Goal: Task Accomplishment & Management: Use online tool/utility

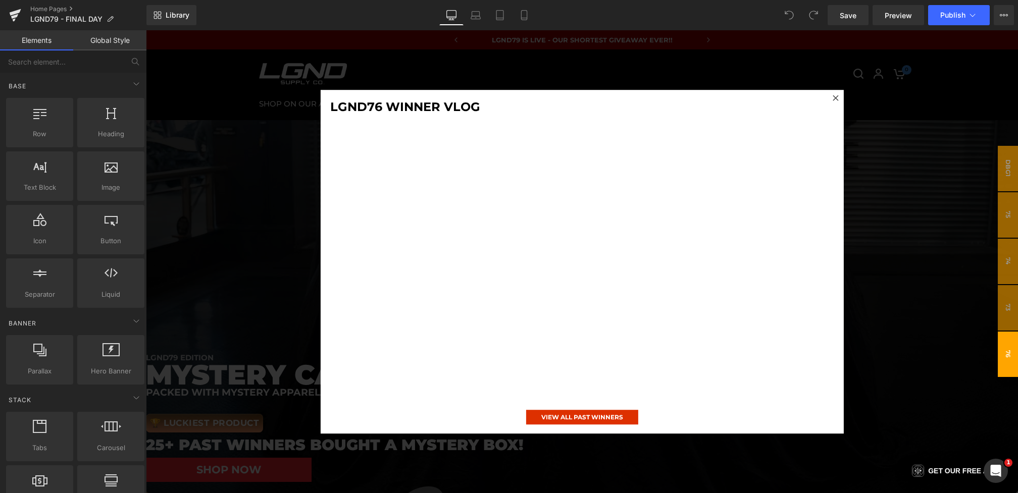
click at [207, 251] on div at bounding box center [582, 261] width 872 height 463
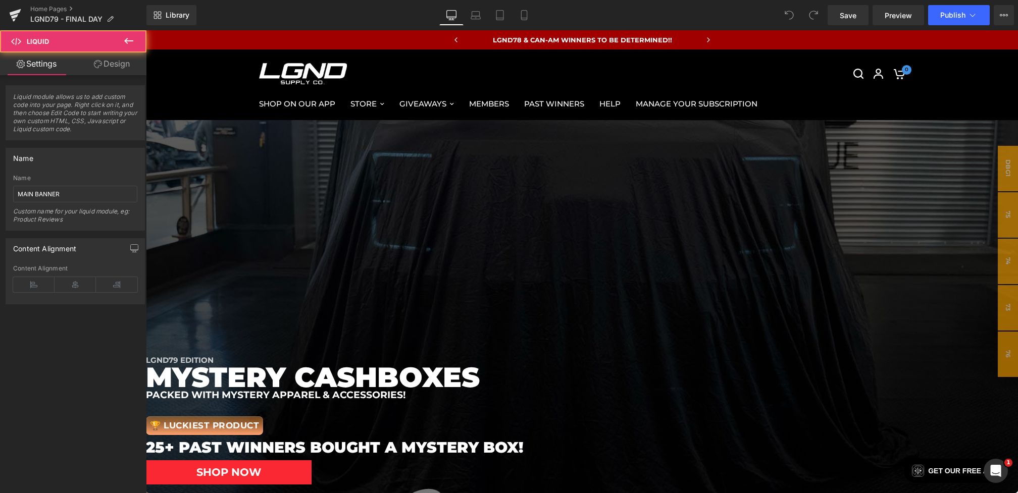
click at [496, 120] on div "Liquid" at bounding box center [146, 120] width 872 height 0
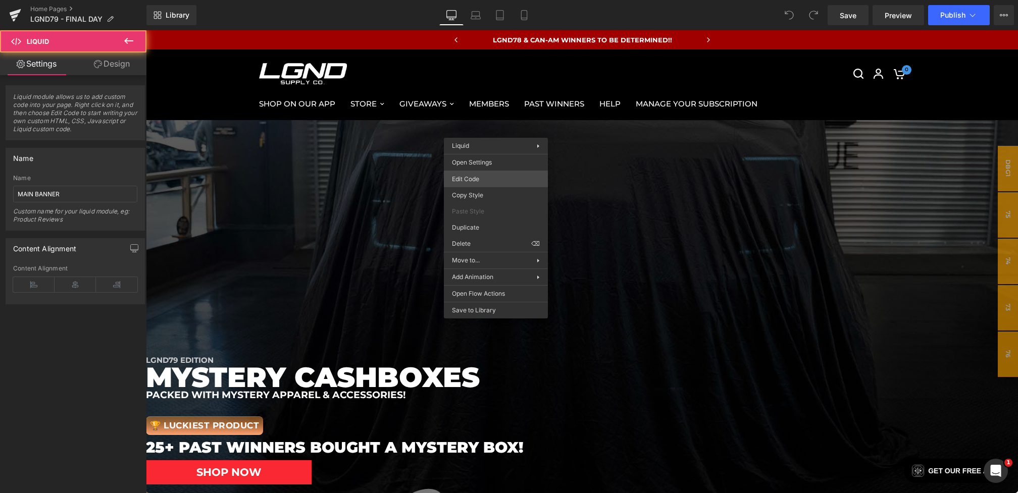
click at [470, 0] on div "You are previewing how the will restyle your page. You can not edit Elements in…" at bounding box center [509, 0] width 1018 height 0
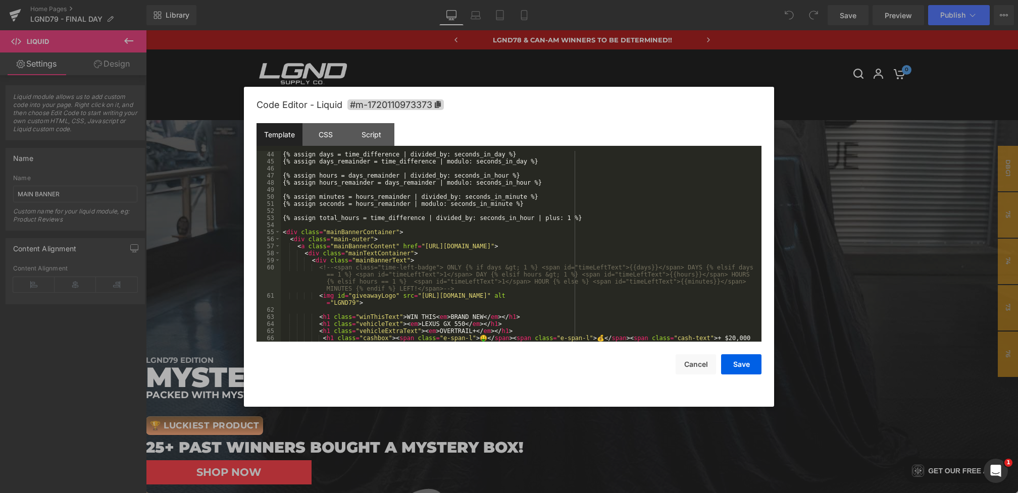
scroll to position [392, 0]
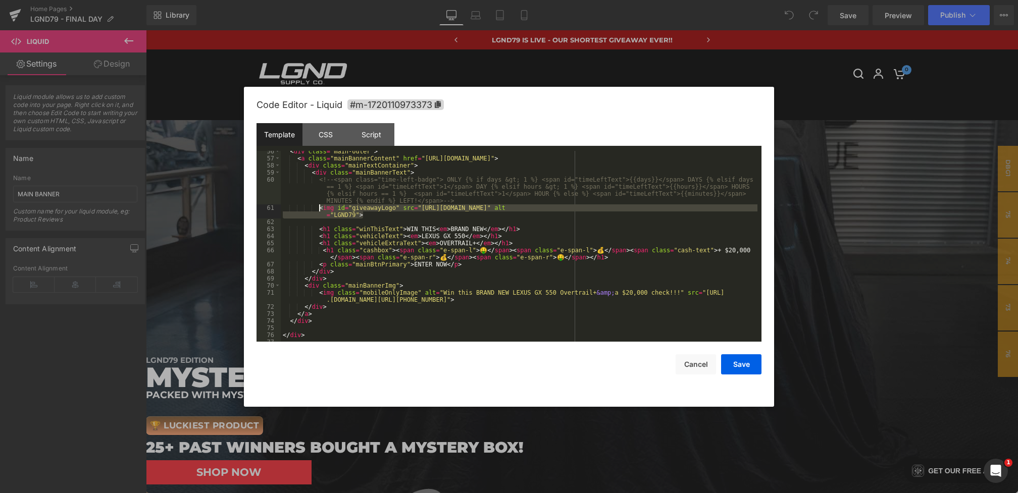
drag, startPoint x: 369, startPoint y: 215, endPoint x: 319, endPoint y: 210, distance: 50.3
click at [319, 210] on div "< div class = "main-outer" > < a class = "mainBannerContent" href = "https://lg…" at bounding box center [519, 250] width 477 height 205
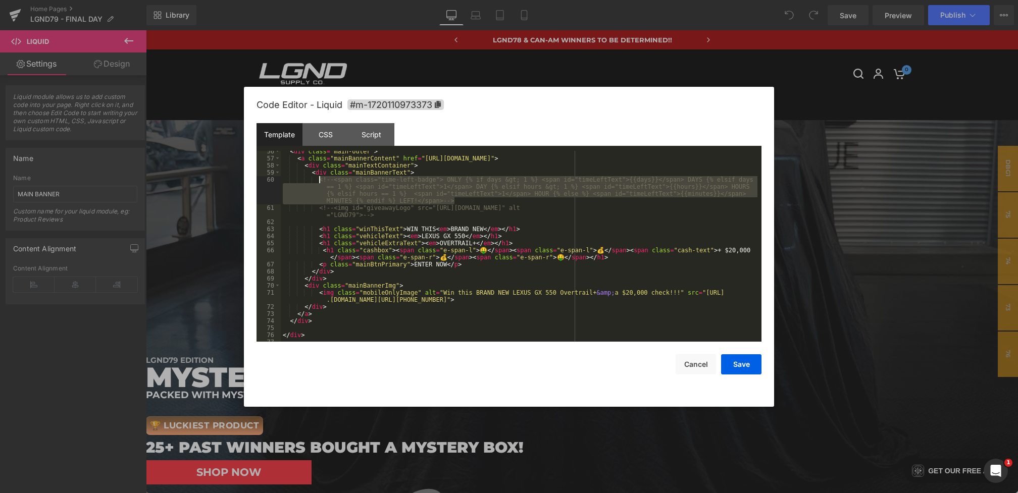
drag, startPoint x: 464, startPoint y: 202, endPoint x: 318, endPoint y: 181, distance: 147.4
click at [318, 181] on div "< div class = "main-outer" > < a class = "mainBannerContent" href = "https://lg…" at bounding box center [519, 250] width 477 height 205
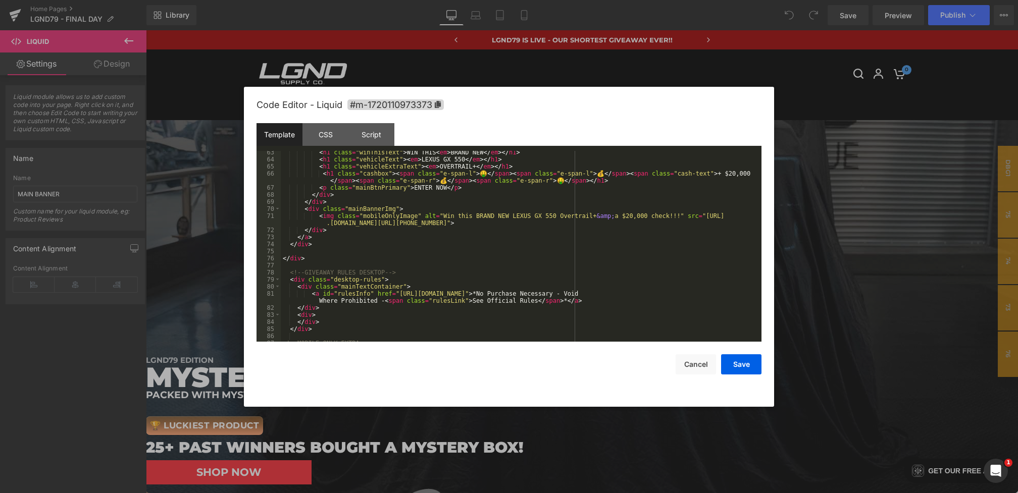
scroll to position [429, 0]
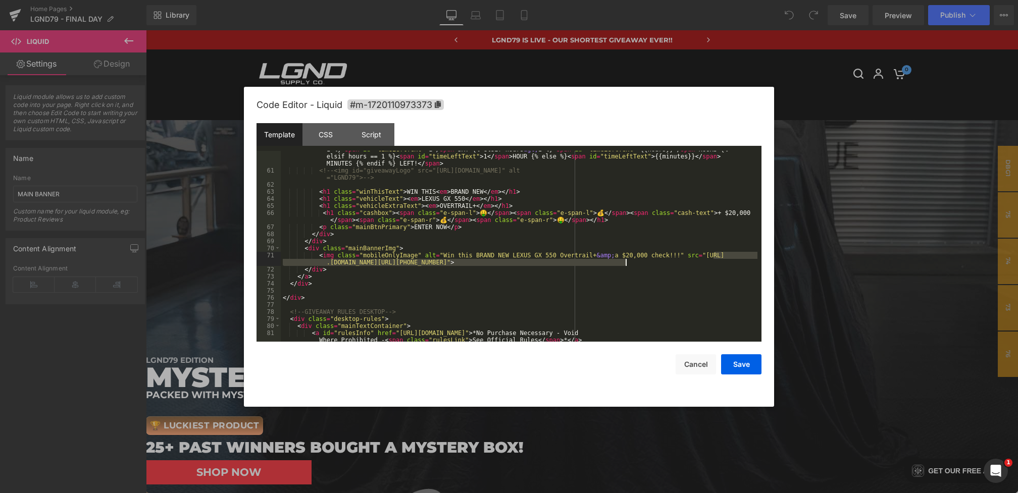
drag, startPoint x: 712, startPoint y: 256, endPoint x: 625, endPoint y: 263, distance: 87.7
click at [625, 263] on div "< span class = "time-left-badge" > ONLY {% if days &gt; 1 %} < span id = "timeL…" at bounding box center [519, 255] width 477 height 233
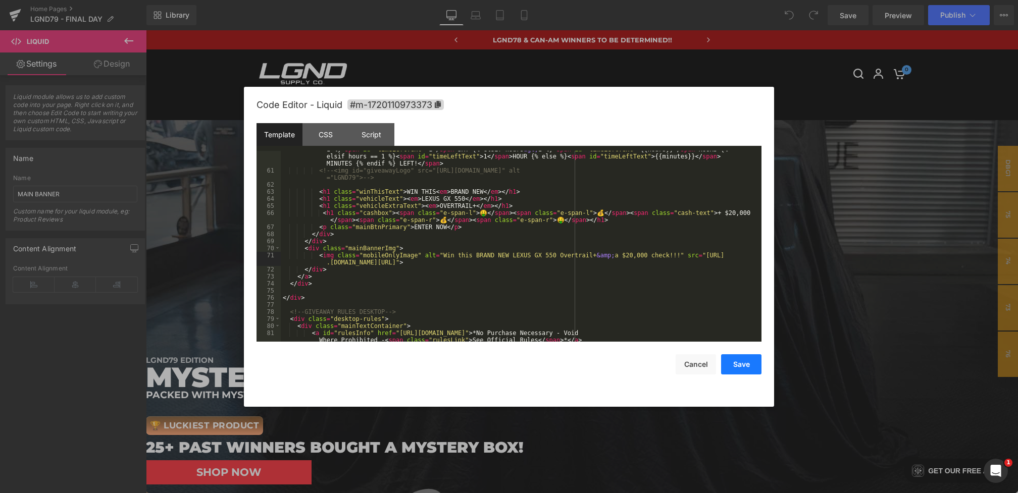
click at [740, 362] on button "Save" at bounding box center [741, 365] width 40 height 20
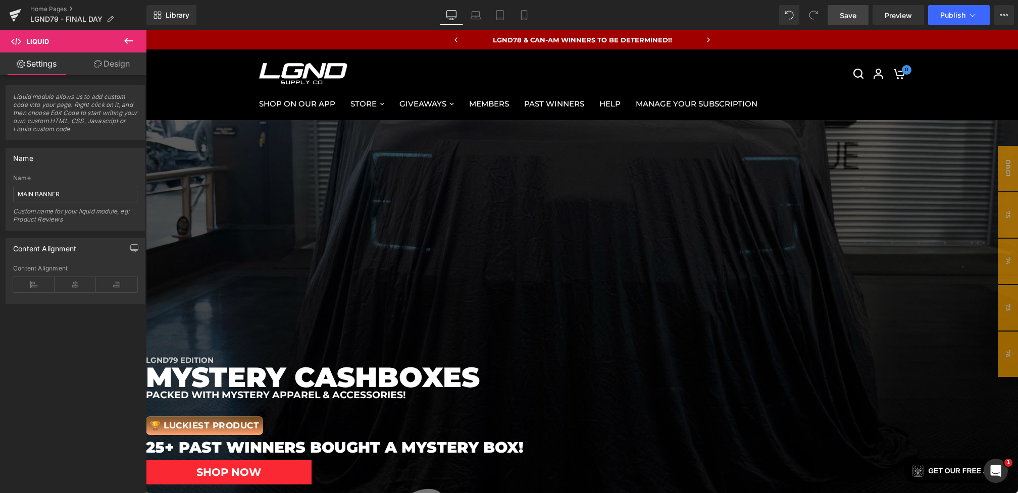
drag, startPoint x: 841, startPoint y: 14, endPoint x: 445, endPoint y: 106, distance: 407.0
click at [841, 14] on span "Save" at bounding box center [848, 15] width 17 height 11
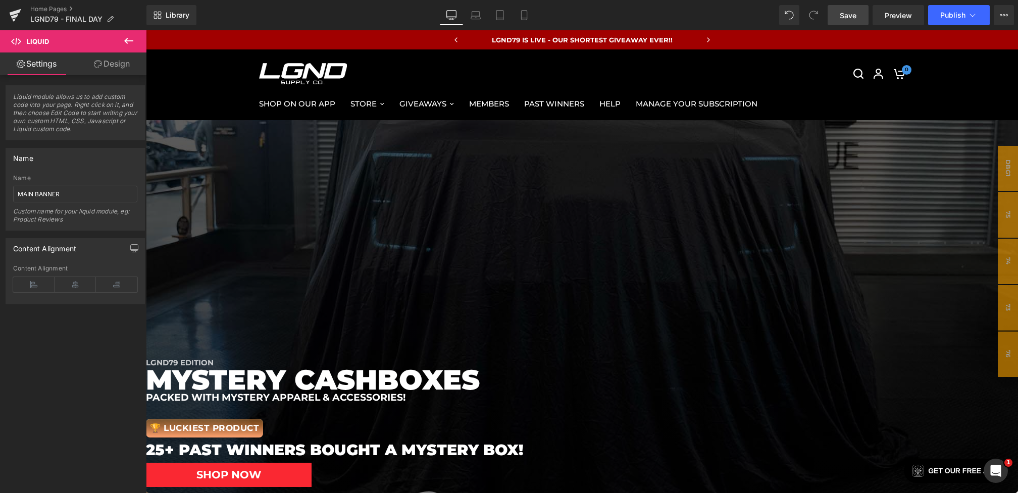
click at [146, 30] on span "Image" at bounding box center [146, 30] width 0 height 0
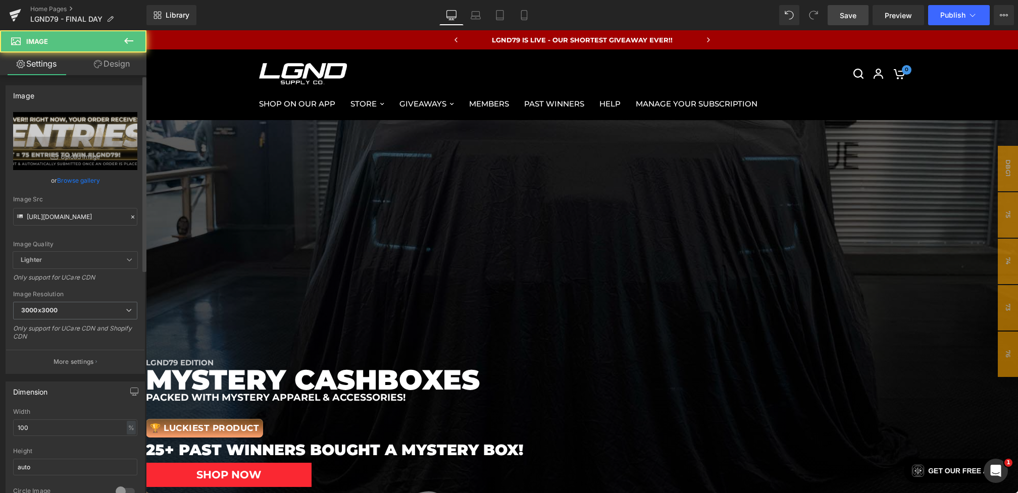
click at [129, 214] on icon at bounding box center [132, 217] width 7 height 7
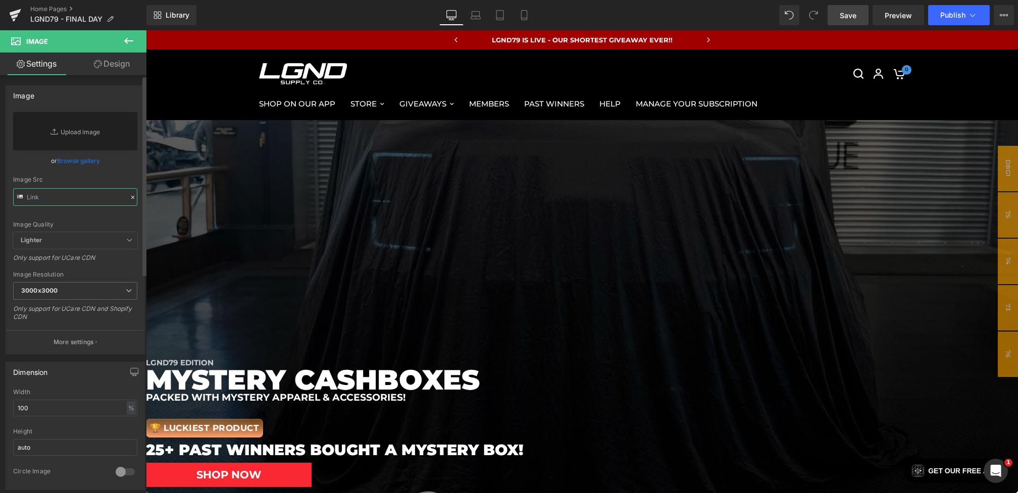
click at [97, 202] on input "text" at bounding box center [75, 197] width 124 height 18
paste input "https://cdn.shopify.com/s/files/1/0068/4245/0009/files/79-125xEntryBanner-Deskt…"
click at [113, 187] on div "Image Src https://cdn.shopify.com/s/files/1/0068/4245/0009/files/79-125xEntryBa…" at bounding box center [75, 191] width 124 height 30
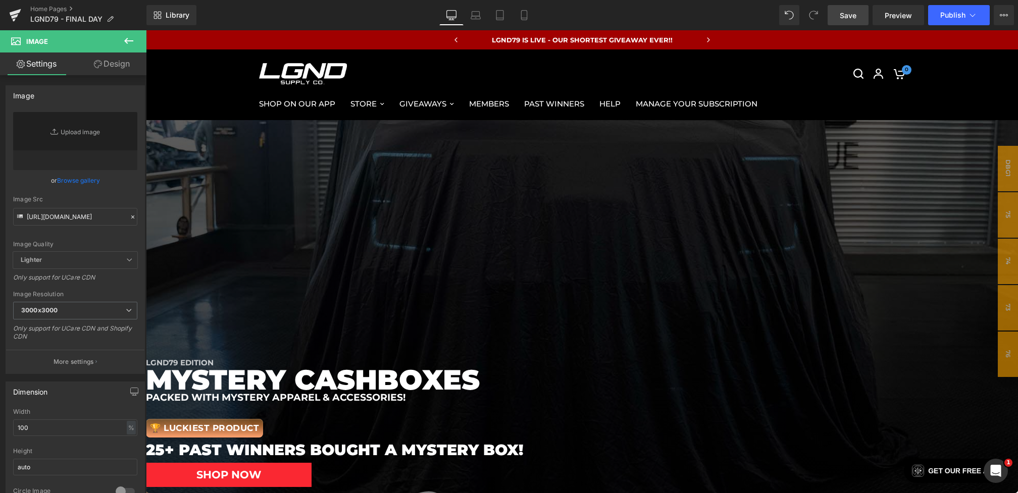
type input "https://cdn.shopify.com/s/files/1/0068/4245/0009/files/79-125xEntryBanner-Deskt…"
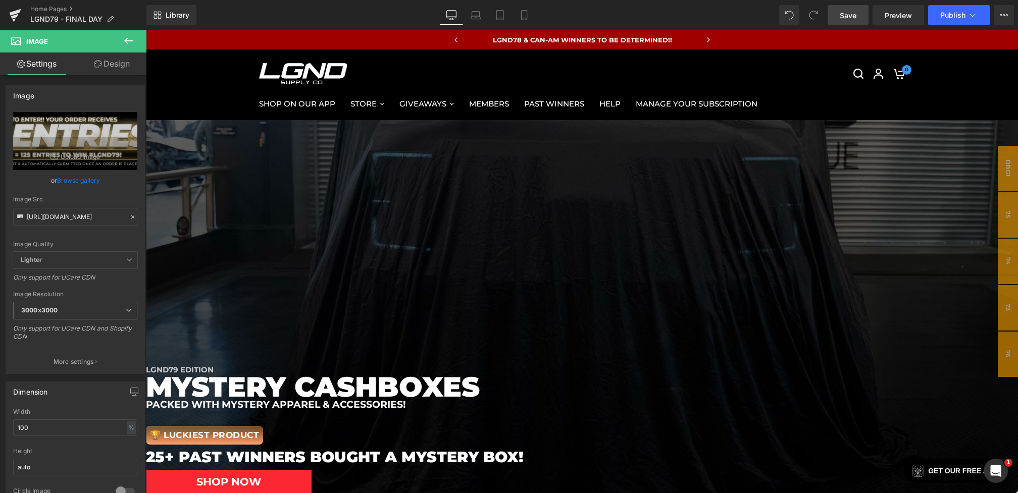
drag, startPoint x: 857, startPoint y: 6, endPoint x: 535, endPoint y: 276, distance: 419.4
click at [857, 6] on link "Save" at bounding box center [848, 15] width 41 height 20
click at [844, 19] on span "Save" at bounding box center [848, 15] width 17 height 11
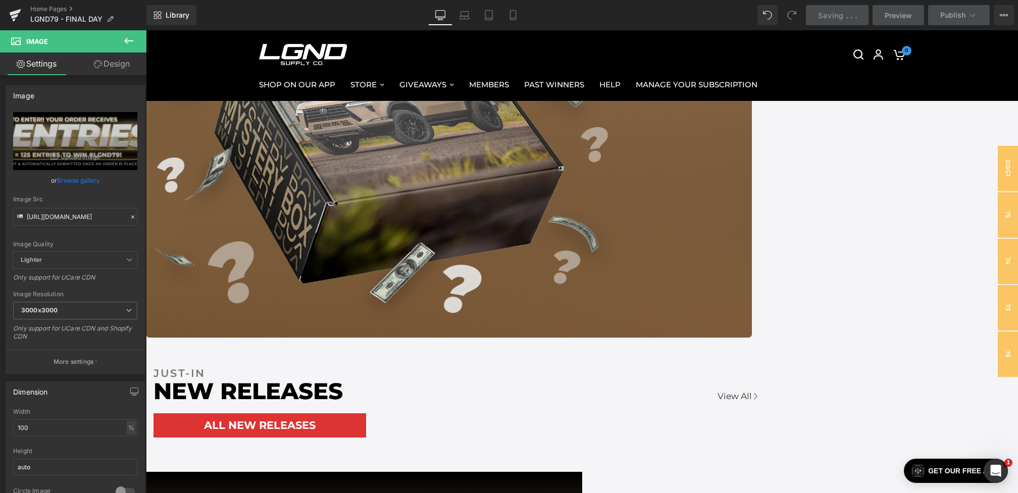
scroll to position [649, 0]
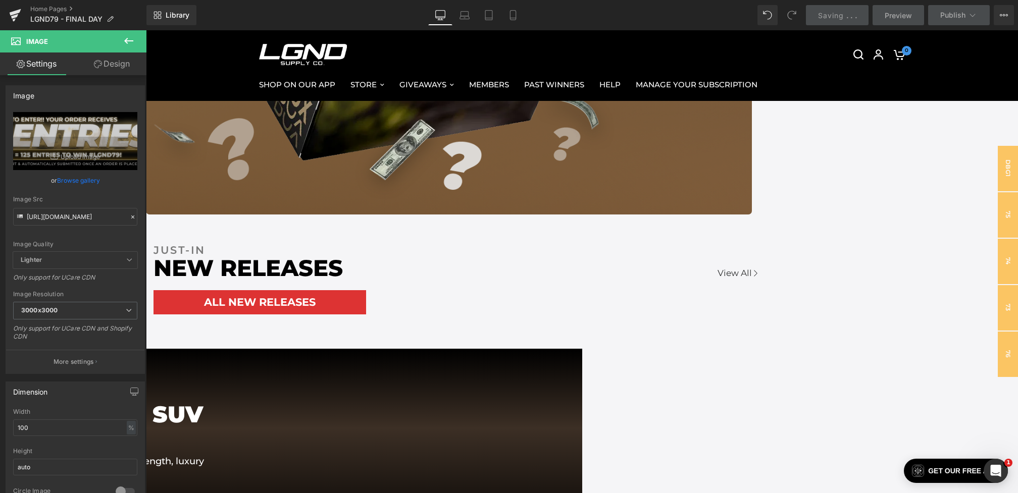
click at [130, 44] on icon at bounding box center [129, 41] width 12 height 12
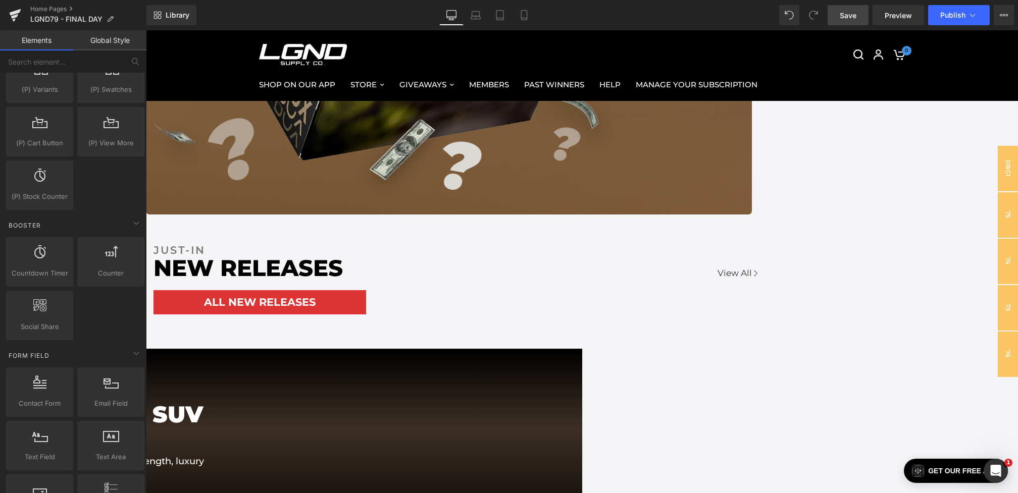
scroll to position [1743, 0]
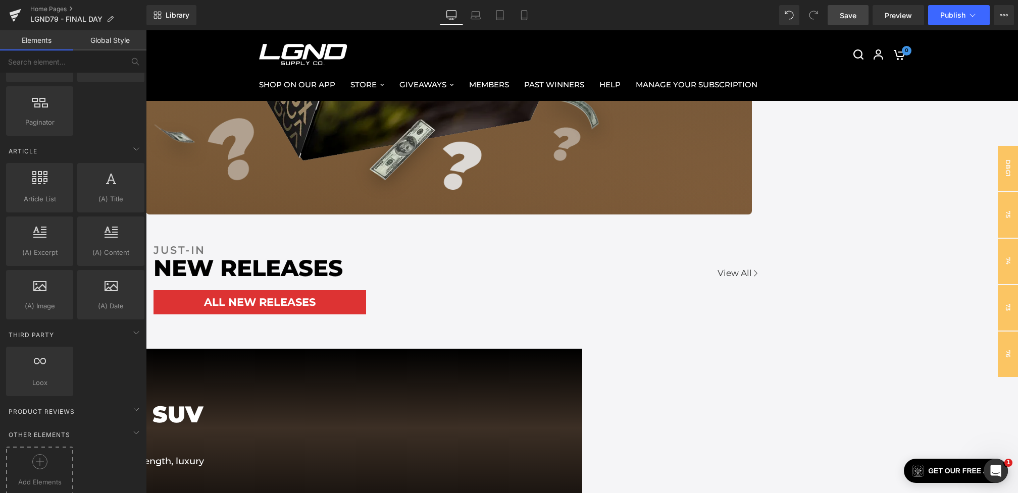
click at [61, 455] on div at bounding box center [40, 466] width 62 height 23
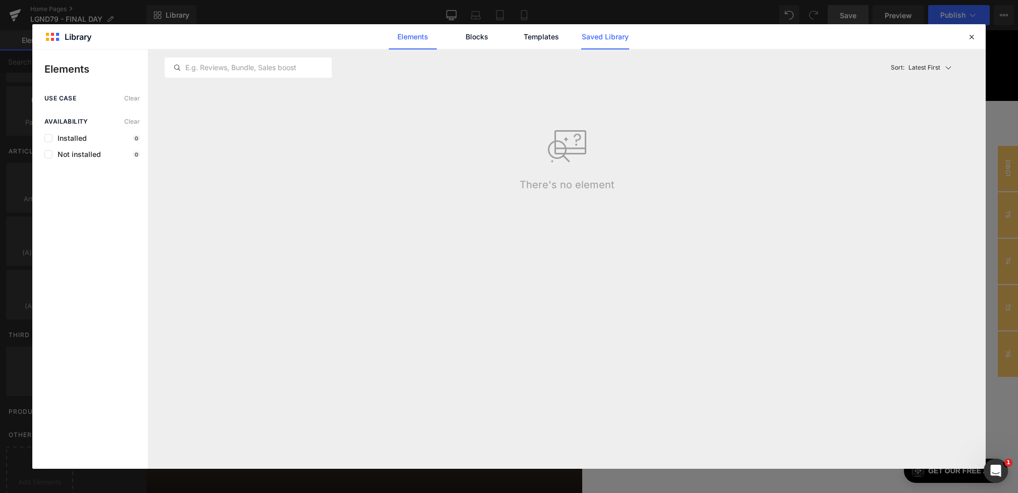
click at [0, 0] on link "Saved Library" at bounding box center [0, 0] width 0 height 0
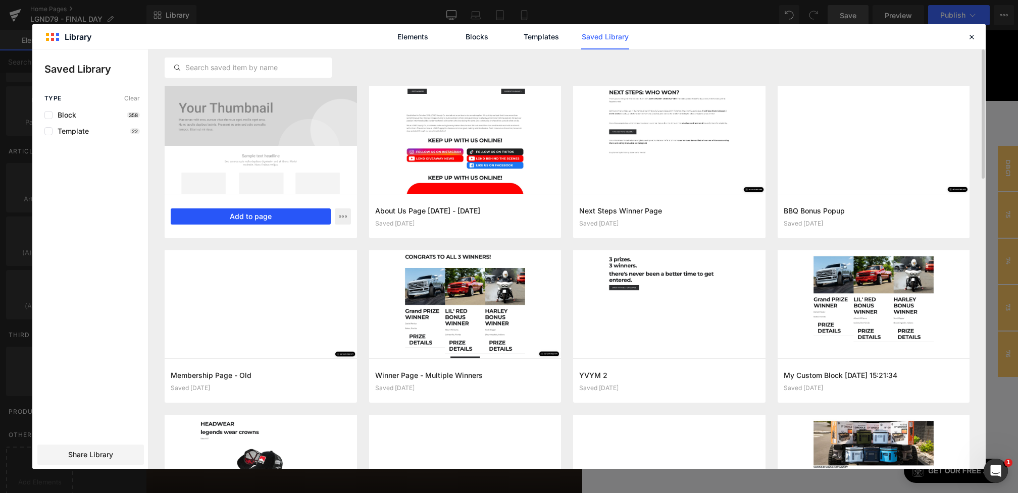
click at [232, 219] on button "Add to page" at bounding box center [251, 217] width 160 height 16
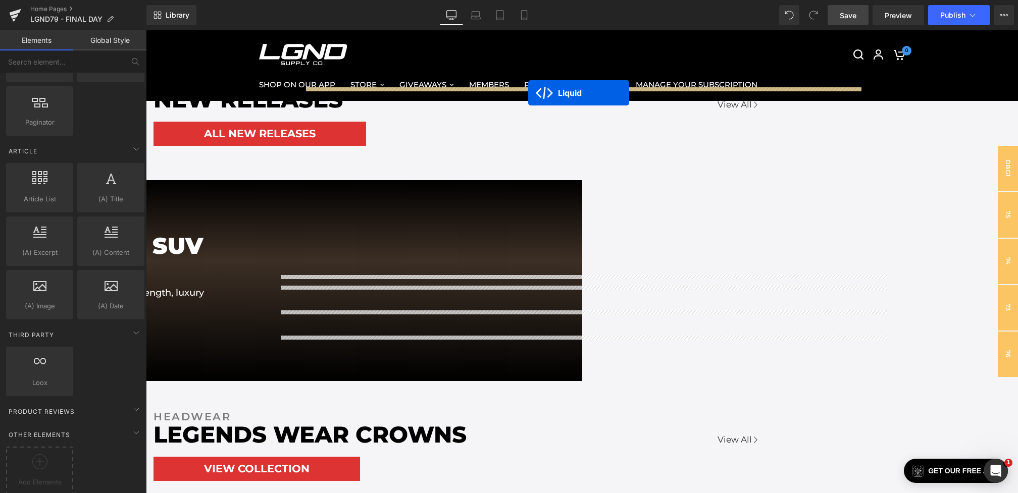
scroll to position [736, 0]
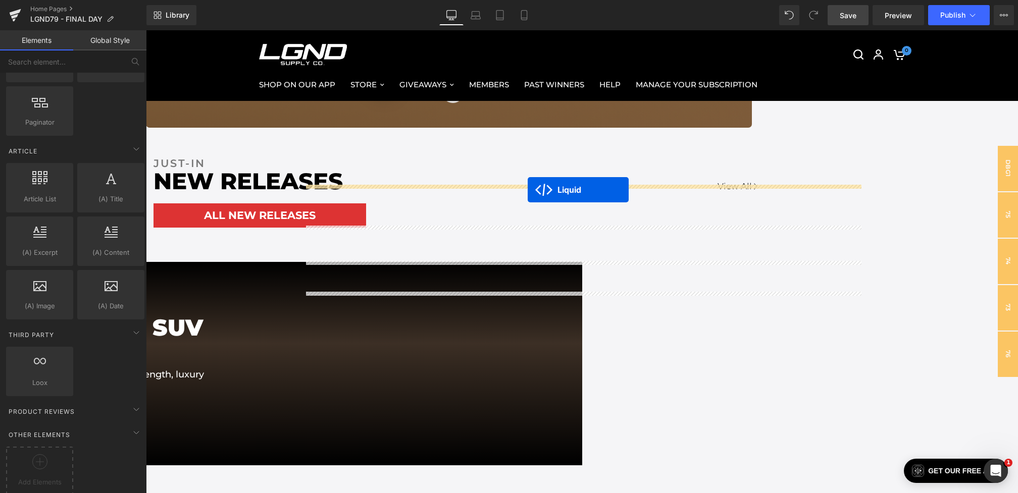
drag, startPoint x: 580, startPoint y: 118, endPoint x: 528, endPoint y: 190, distance: 89.0
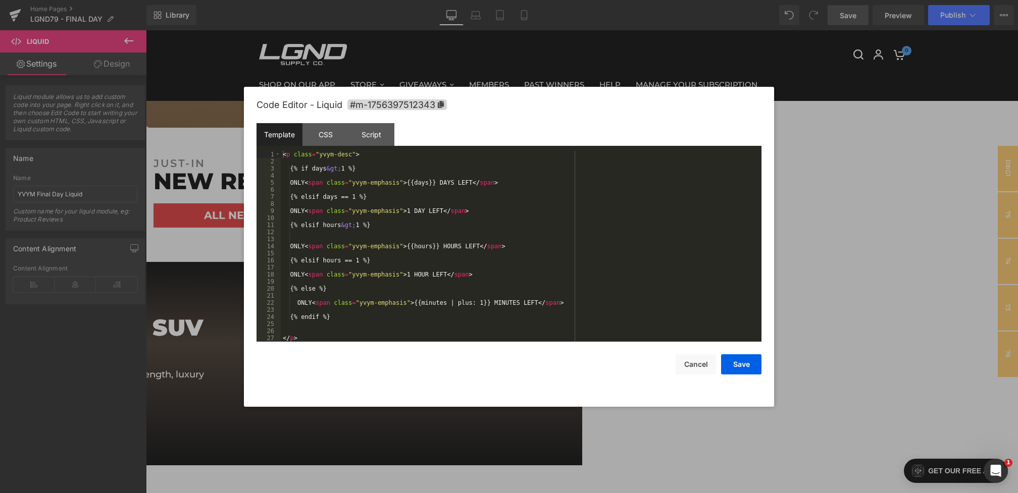
click at [473, 0] on div "Liquid You are previewing how the will restyle your page. You can not edit Elem…" at bounding box center [509, 0] width 1018 height 0
click at [0, 0] on div "CSS" at bounding box center [0, 0] width 0 height 0
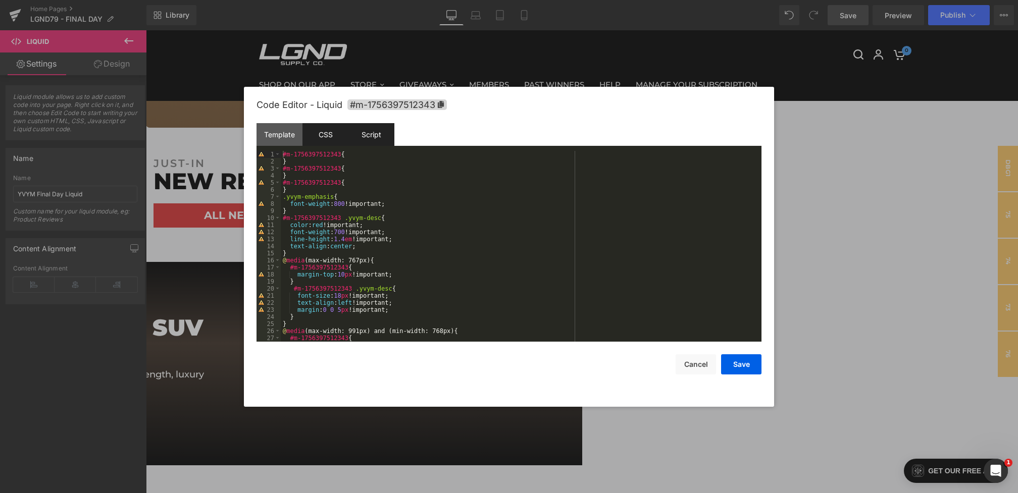
click at [0, 0] on div "Script" at bounding box center [0, 0] width 0 height 0
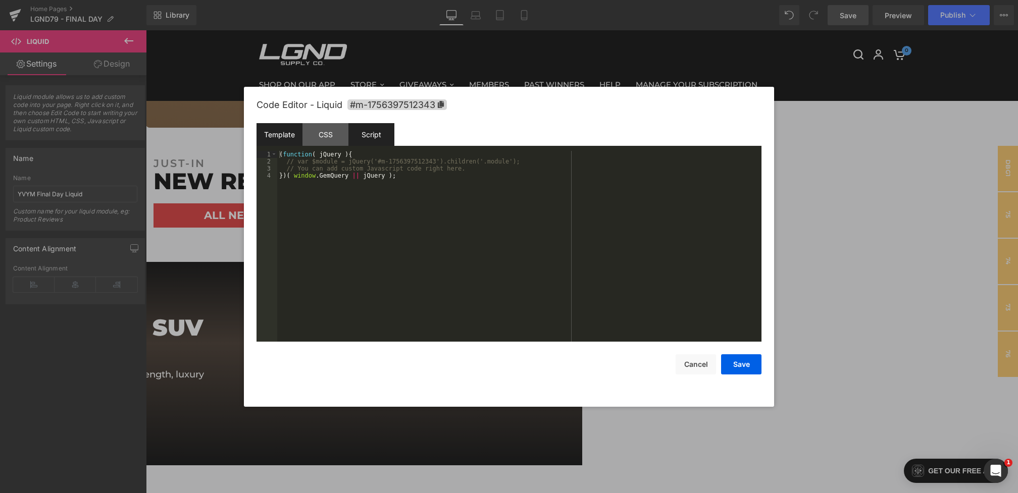
click at [0, 0] on div "Template" at bounding box center [0, 0] width 0 height 0
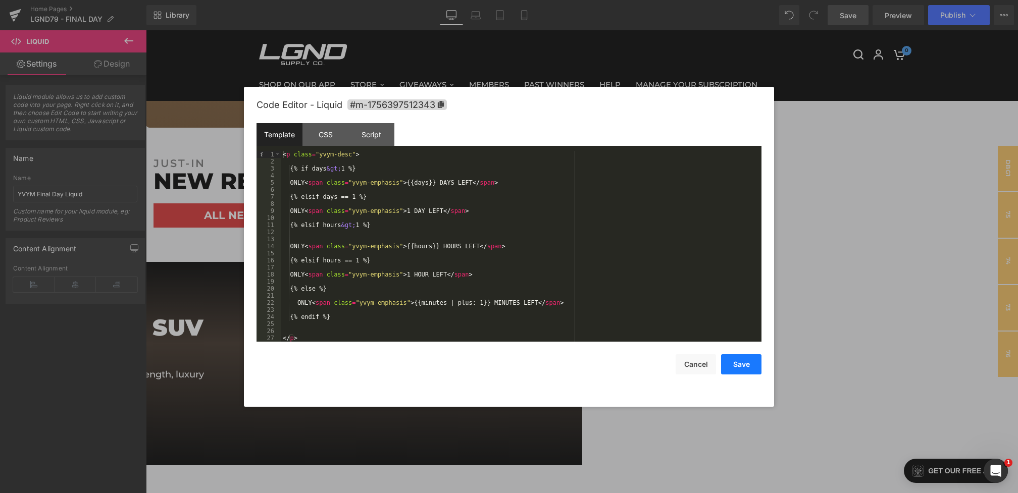
click at [0, 0] on button "Save" at bounding box center [0, 0] width 0 height 0
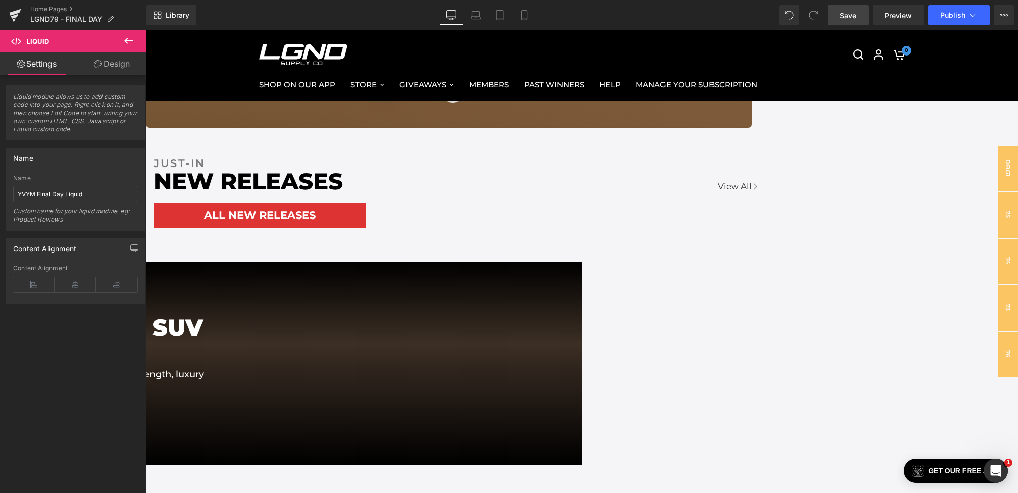
click at [842, 11] on span "Save" at bounding box center [848, 15] width 17 height 11
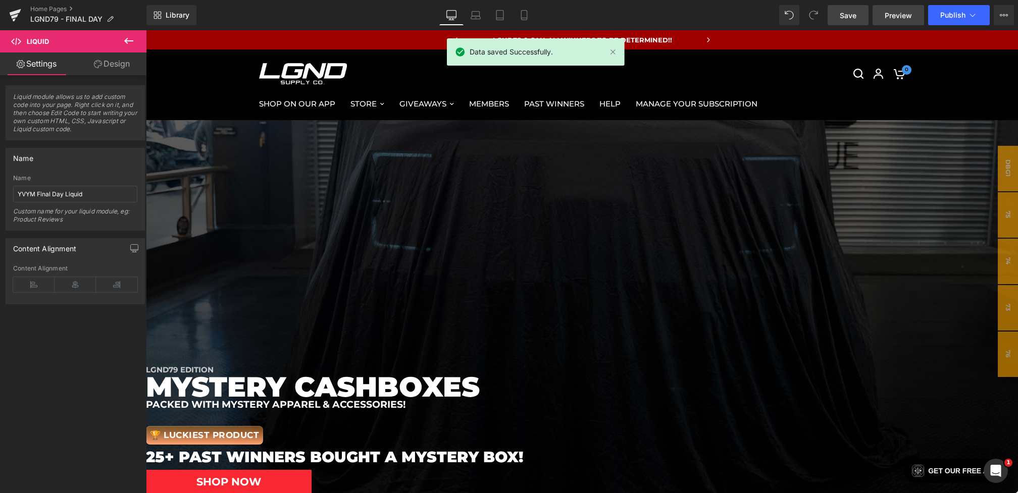
click at [888, 9] on link "Preview" at bounding box center [899, 15] width 52 height 20
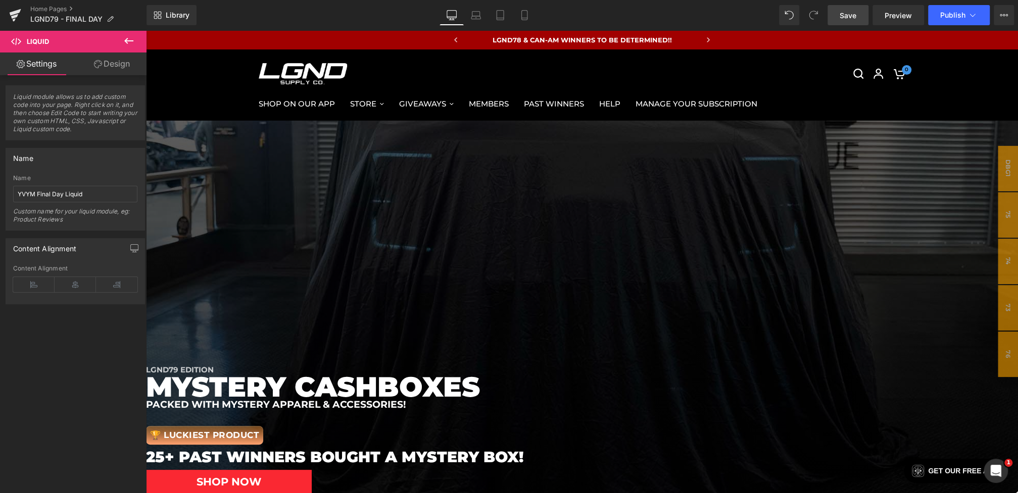
drag, startPoint x: 847, startPoint y: 14, endPoint x: 532, endPoint y: 454, distance: 540.8
click at [847, 14] on span "Save" at bounding box center [847, 15] width 17 height 11
click at [933, 13] on button "Publish" at bounding box center [959, 15] width 62 height 20
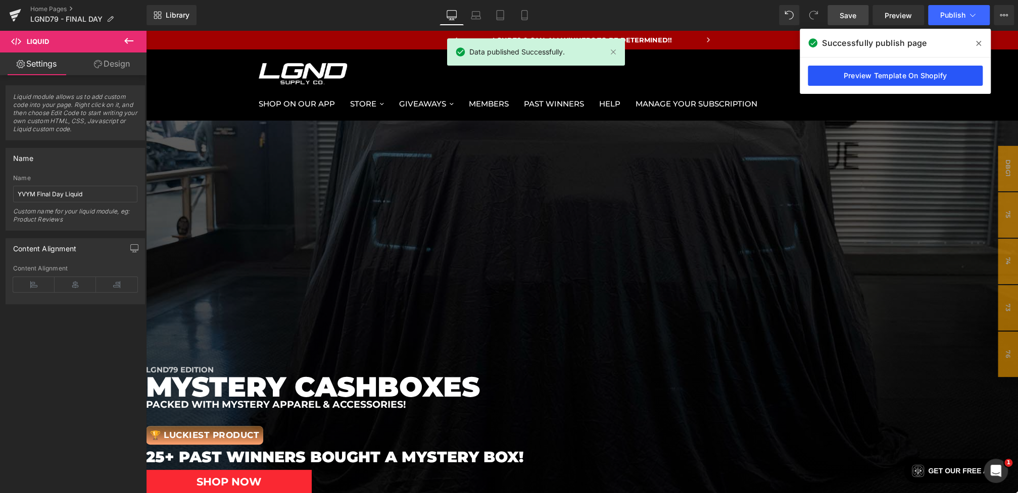
click at [0, 0] on link "Preview Template On Shopify" at bounding box center [0, 0] width 0 height 0
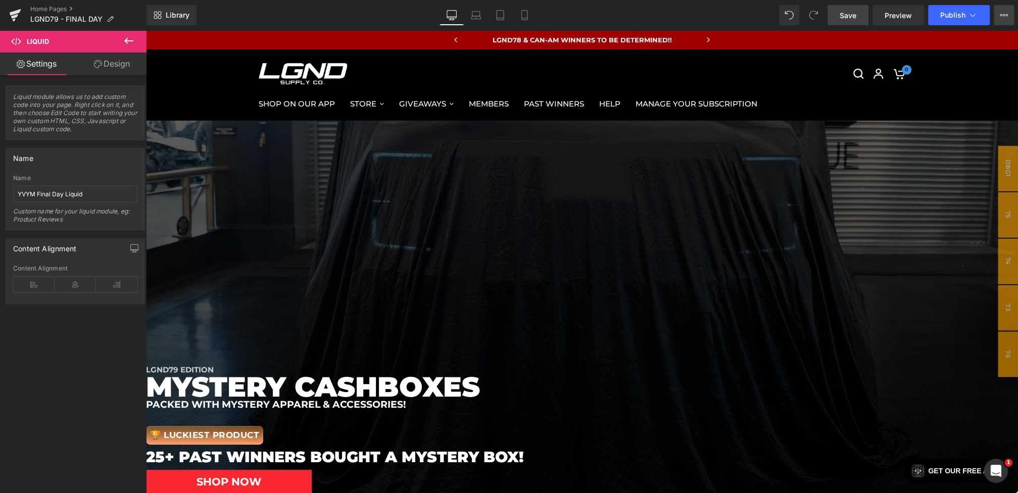
click at [1004, 10] on button "View Live Page View with current Template Save Template to Library Schedule Pub…" at bounding box center [1003, 15] width 20 height 20
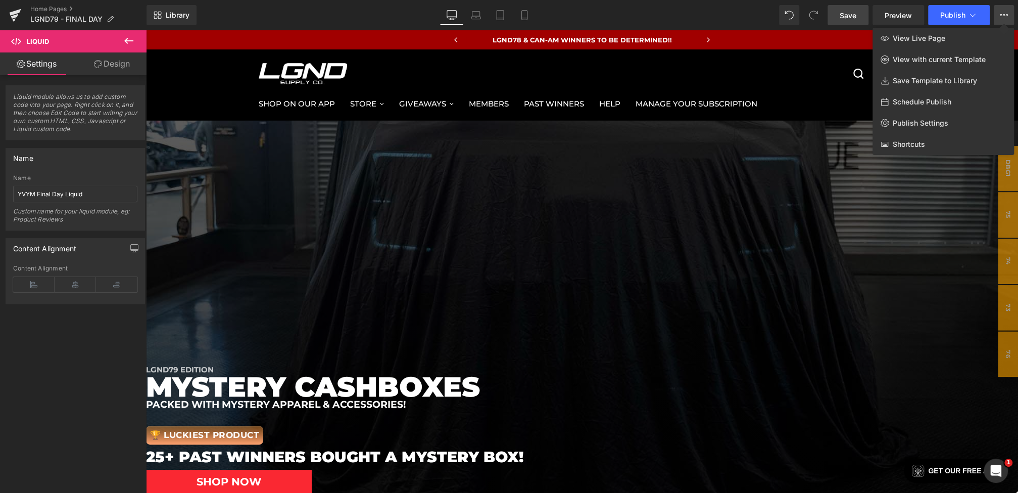
click at [930, 103] on span "Schedule Publish" at bounding box center [921, 101] width 59 height 9
select select
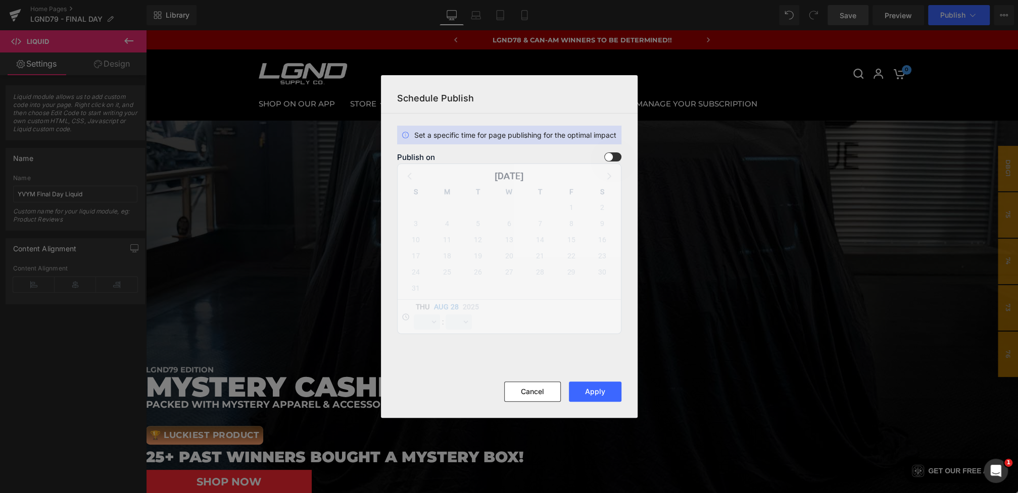
click at [0, 0] on div "Publish on August 2025 S M T W T F S 27 28 29 30 31 1 2 3 4 5 6 7 8 9 10 11 12 …" at bounding box center [0, 0] width 0 height 0
click at [0, 0] on span at bounding box center [0, 0] width 0 height 0
click at [0, 0] on input "checkbox" at bounding box center [0, 0] width 0 height 0
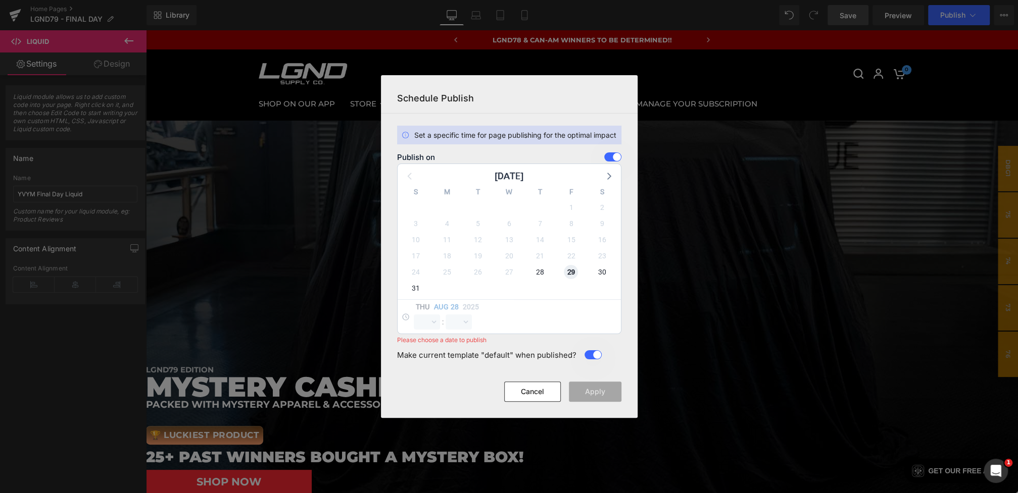
click at [0, 0] on span "29" at bounding box center [0, 0] width 0 height 0
select select "12"
select select "16"
click at [426, 314] on div "Fri Aug 29 2025" at bounding box center [445, 308] width 62 height 13
click at [0, 0] on select "00 01 02 03 04 05 06 07 08 09 10 11 12 13 14 15 16 17 18 19 20 21 22 23" at bounding box center [0, 0] width 0 height 0
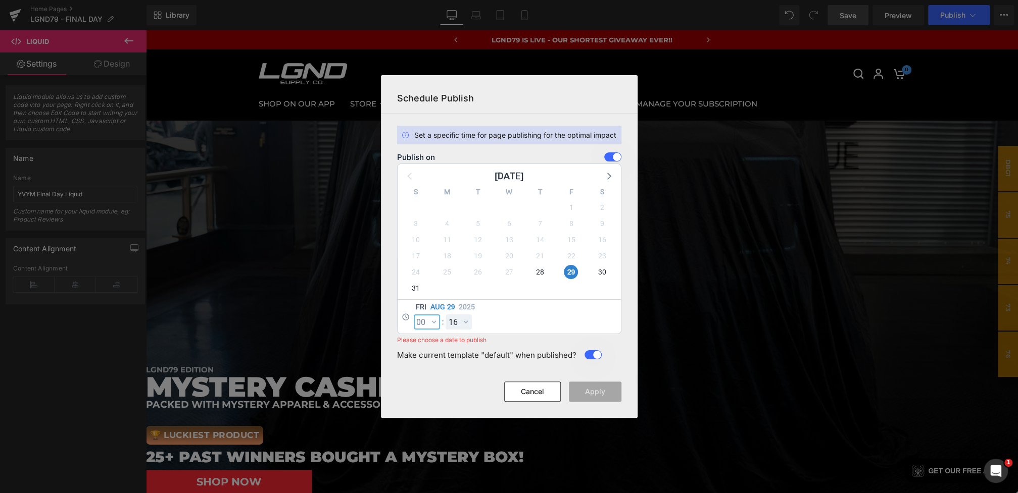
click at [0, 0] on select "00 01 02 03 04 05 06 07 08 09 10 11 12 13 14 15 16 17 18 19 20 21 22 23" at bounding box center [0, 0] width 0 height 0
select select "0"
click at [0, 0] on div "Fri Aug 29 2025 00 01 02 03 04 05 06 07 08 09 10 11 12 13 14 15 16 17 18 19 20 …" at bounding box center [0, 0] width 0 height 0
click at [0, 0] on select "00 01 02 03 04 05 06 07 08 09 10 11 12 13 14 15 16 17 18 19 20 21 22 23 24 25 2…" at bounding box center [0, 0] width 0 height 0
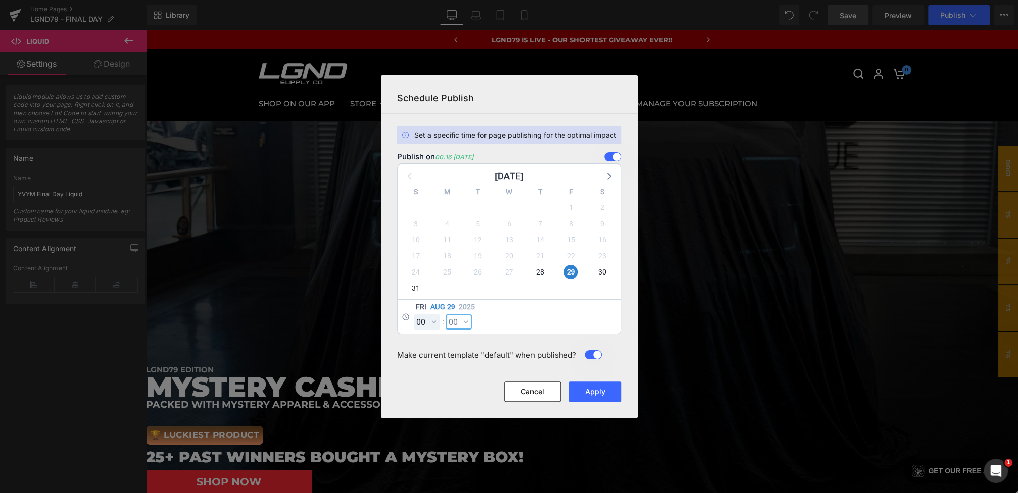
select select "0"
click at [589, 383] on button "Apply" at bounding box center [595, 392] width 53 height 20
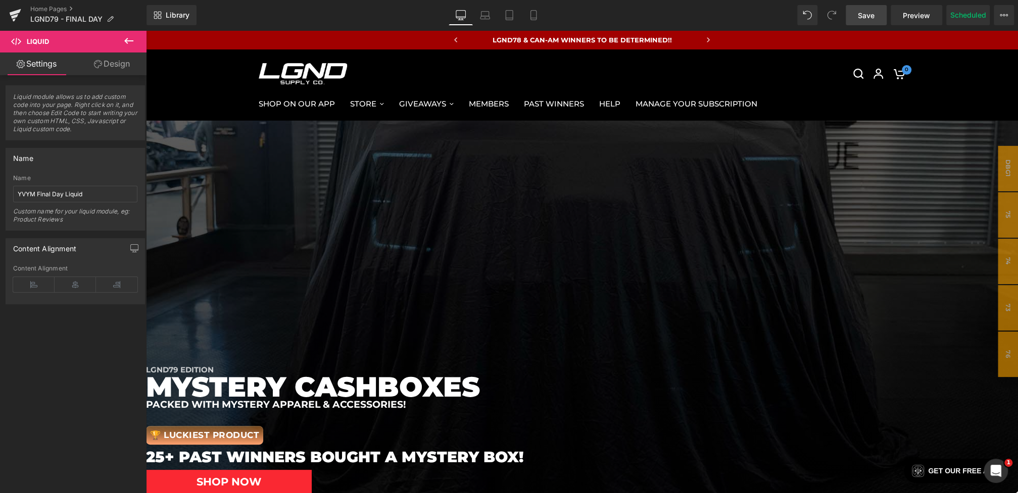
click at [869, 14] on span "Save" at bounding box center [866, 15] width 17 height 11
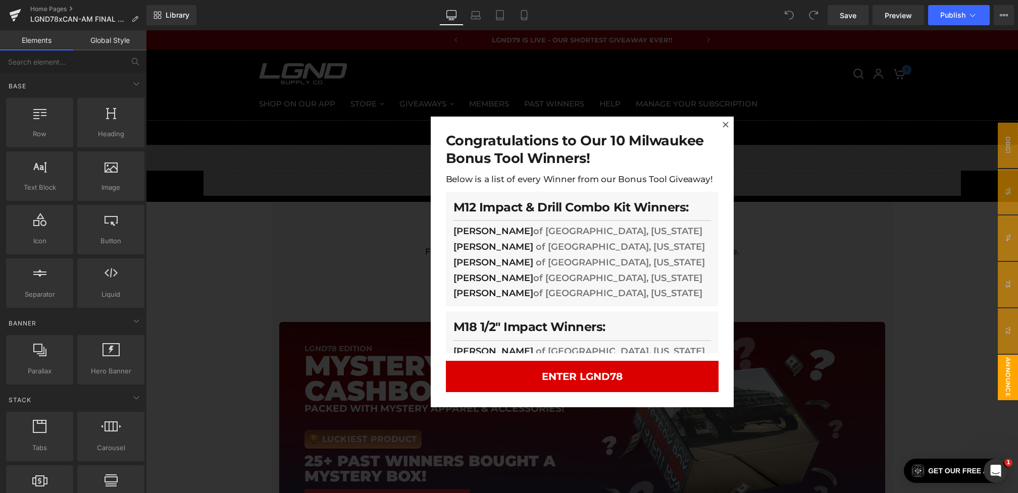
click at [316, 284] on div at bounding box center [582, 261] width 872 height 463
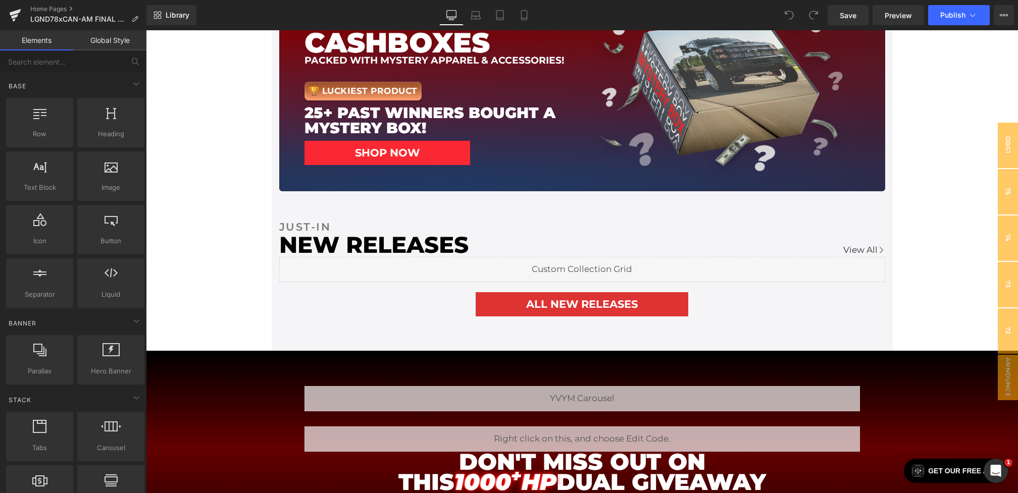
scroll to position [502, 0]
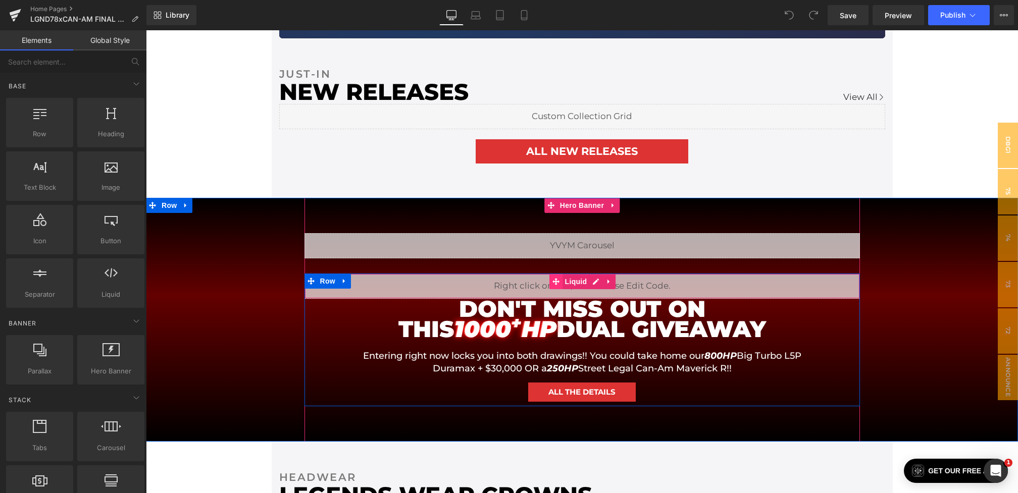
click at [549, 282] on span at bounding box center [555, 281] width 13 height 15
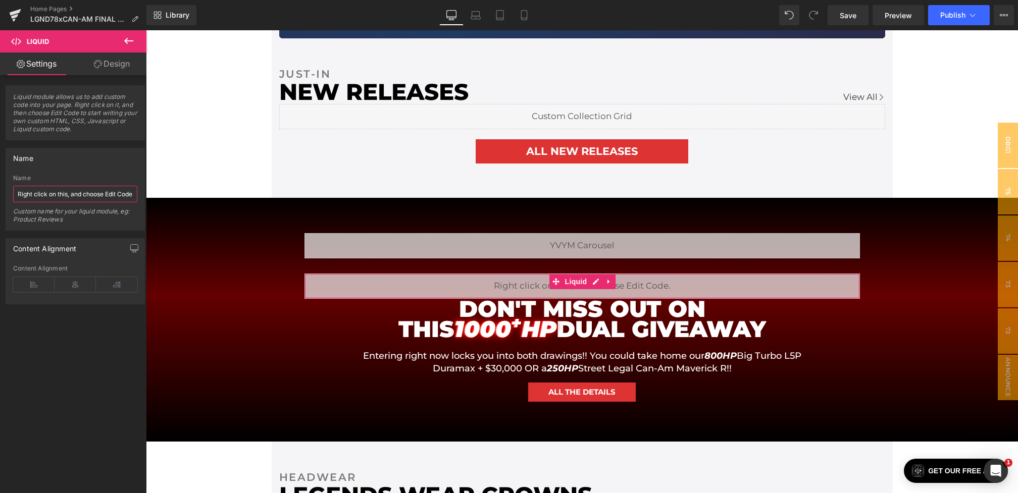
scroll to position [0, 7]
drag, startPoint x: 163, startPoint y: 225, endPoint x: 307, endPoint y: 204, distance: 145.4
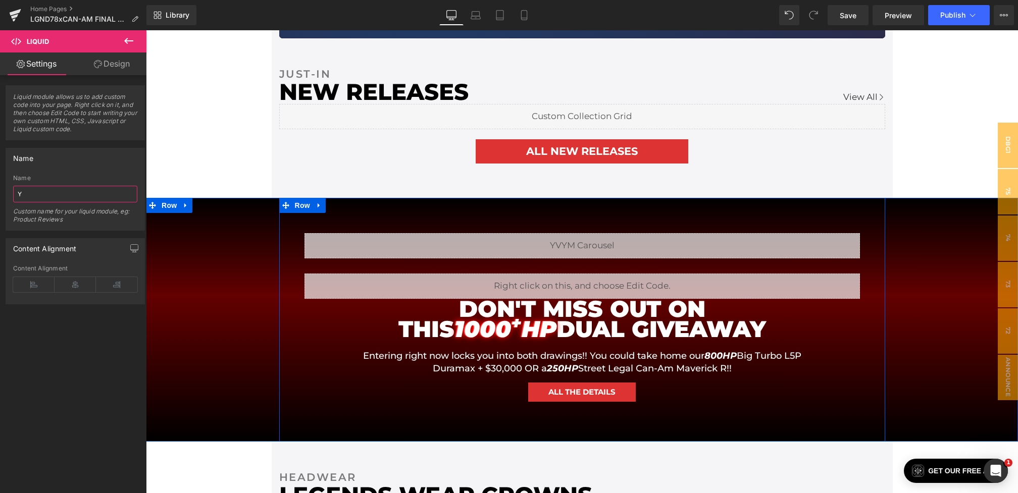
scroll to position [0, 0]
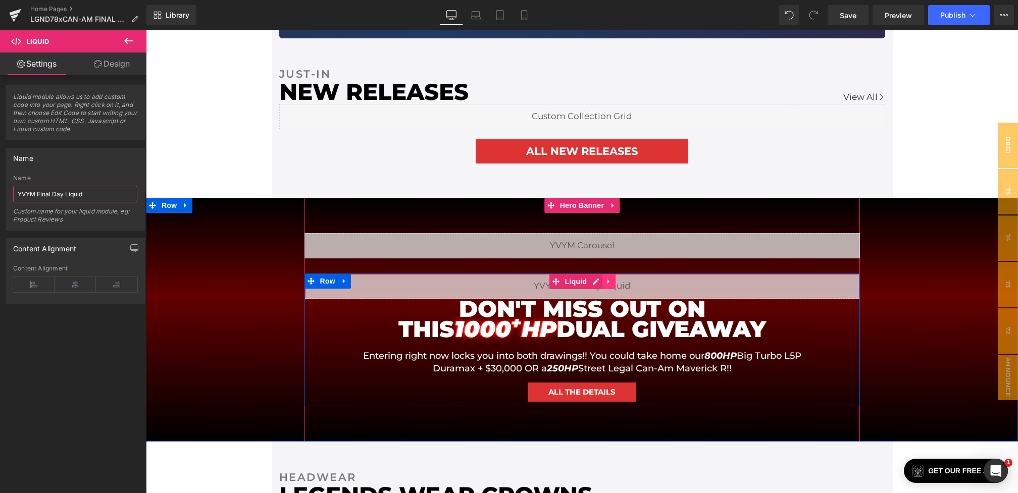
type input "YVYM Final Day Liquid"
click at [608, 283] on icon at bounding box center [609, 282] width 7 height 8
click at [586, 281] on icon at bounding box center [589, 282] width 7 height 8
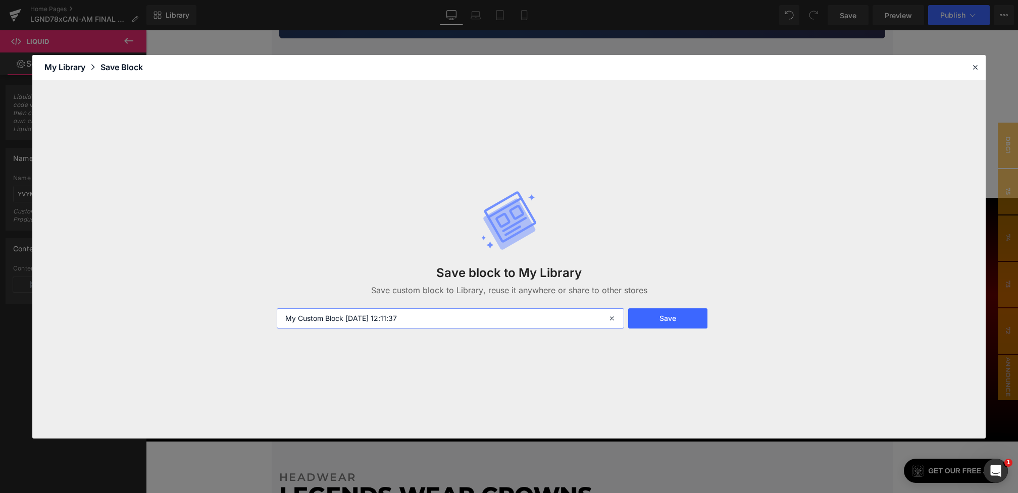
drag, startPoint x: 453, startPoint y: 319, endPoint x: 180, endPoint y: 294, distance: 273.8
click at [444, 326] on div "Save block to My Library Save custom block to Library, reuse it anywhere or sha…" at bounding box center [449, 332] width 11 height 12
type input "YVYM Final Day Liquid"
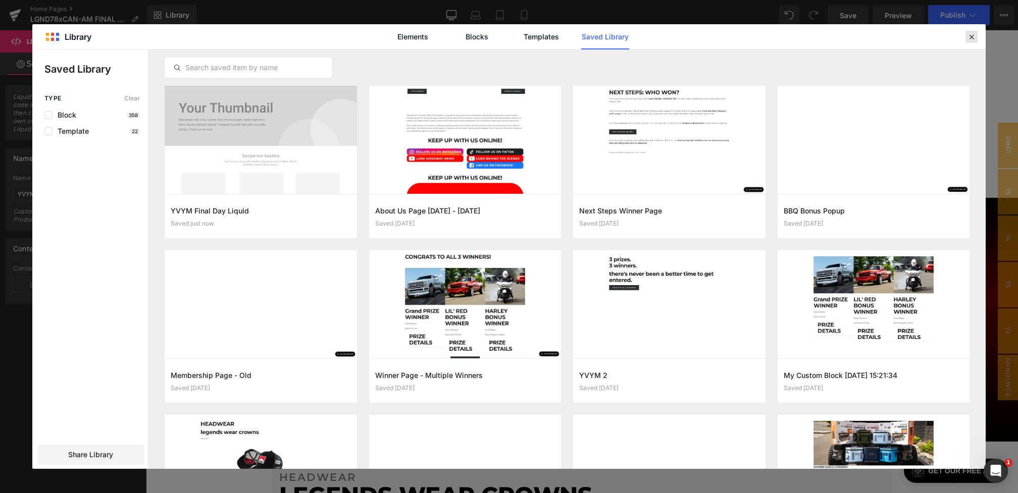
click at [972, 42] on div at bounding box center [972, 37] width 12 height 12
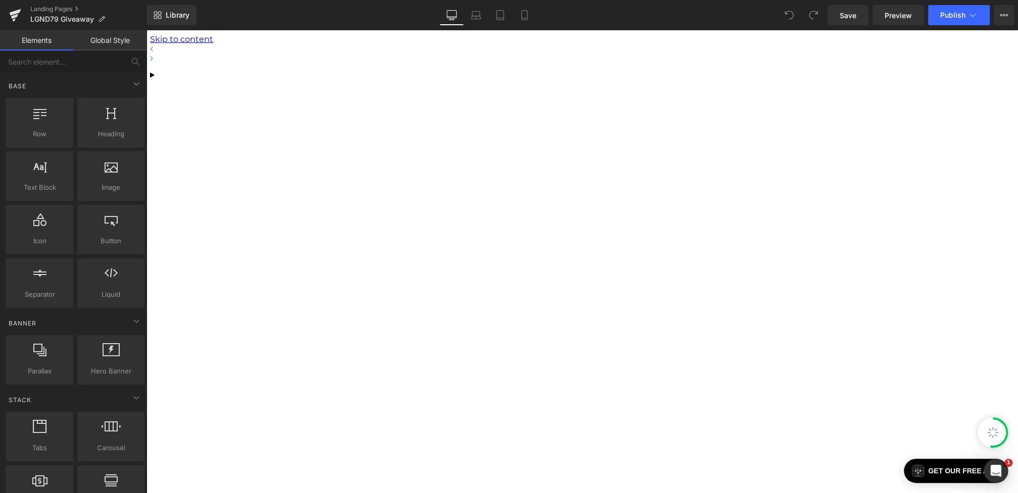
click at [532, 25] on link "Mobile" at bounding box center [524, 15] width 24 height 20
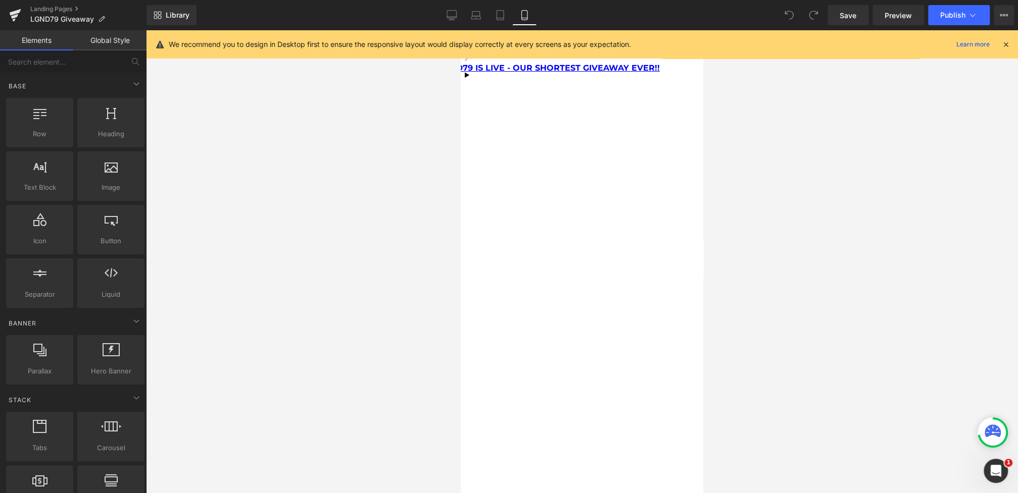
click at [461, 30] on icon at bounding box center [461, 30] width 0 height 0
click at [461, 30] on span "Hero Banner" at bounding box center [461, 30] width 0 height 0
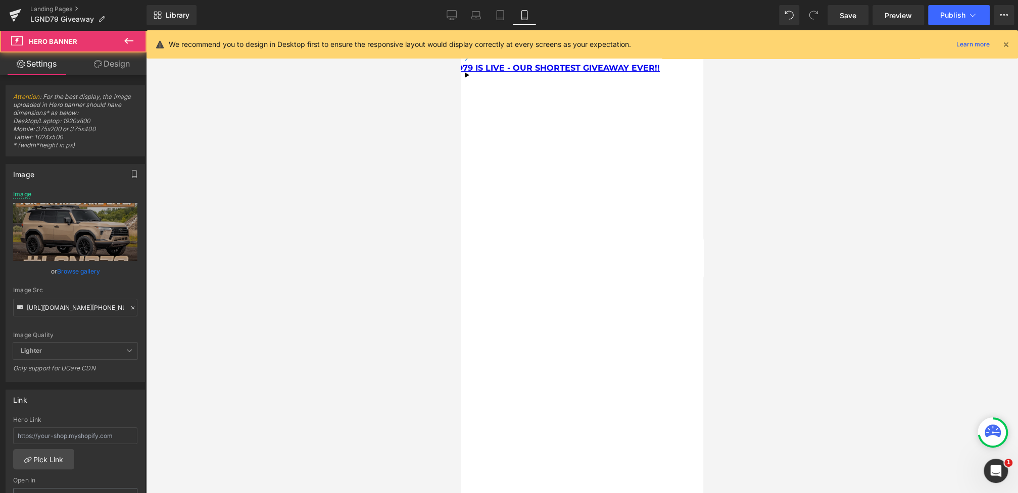
click at [129, 308] on icon at bounding box center [132, 308] width 7 height 7
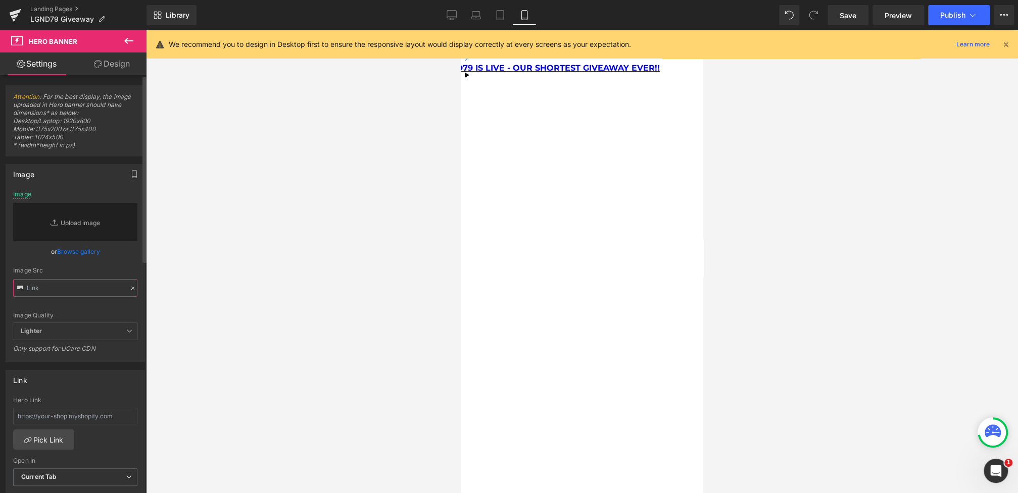
click at [86, 289] on input "text" at bounding box center [75, 288] width 124 height 18
paste input "[URL][DOMAIN_NAME][PHONE_NUMBER]"
click at [106, 277] on div "Image Src [URL][DOMAIN_NAME][PHONE_NUMBER]" at bounding box center [75, 282] width 124 height 30
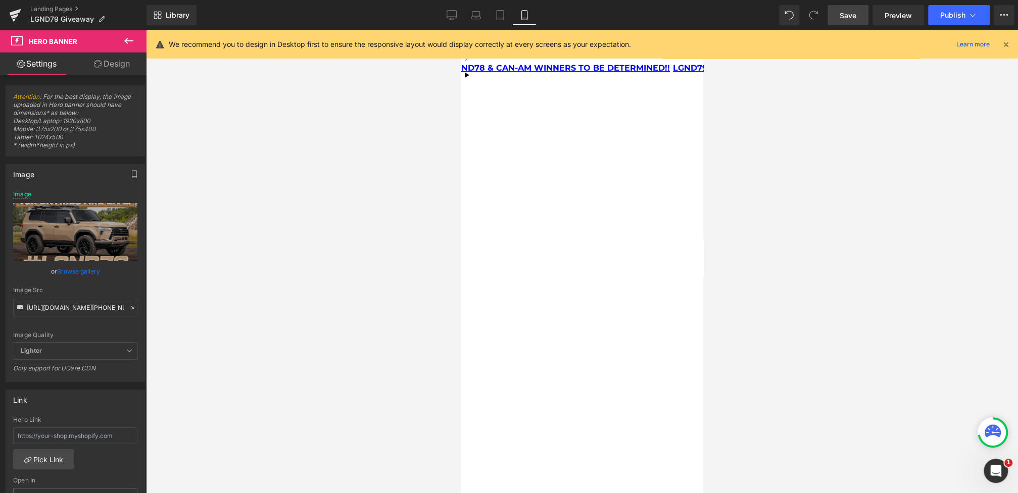
click at [835, 10] on link "Save" at bounding box center [847, 15] width 41 height 20
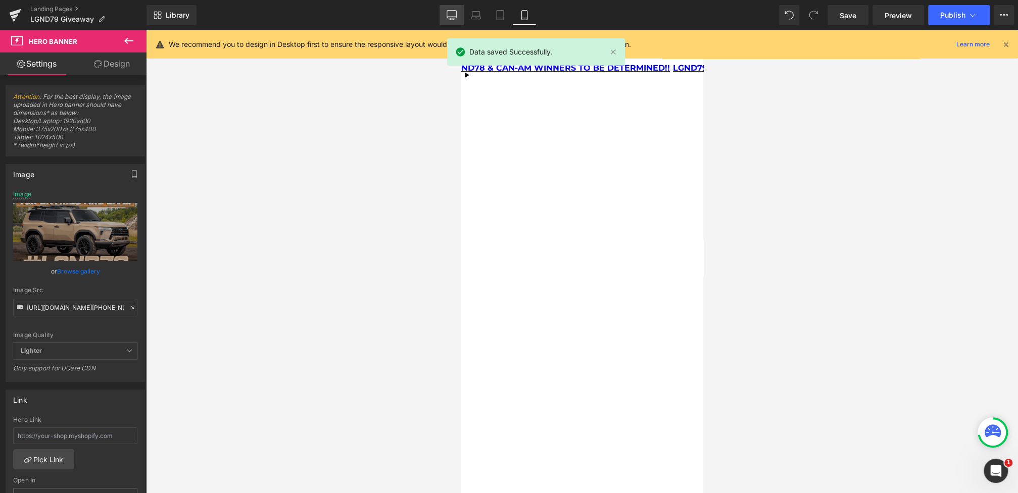
click at [454, 15] on icon at bounding box center [451, 15] width 10 height 10
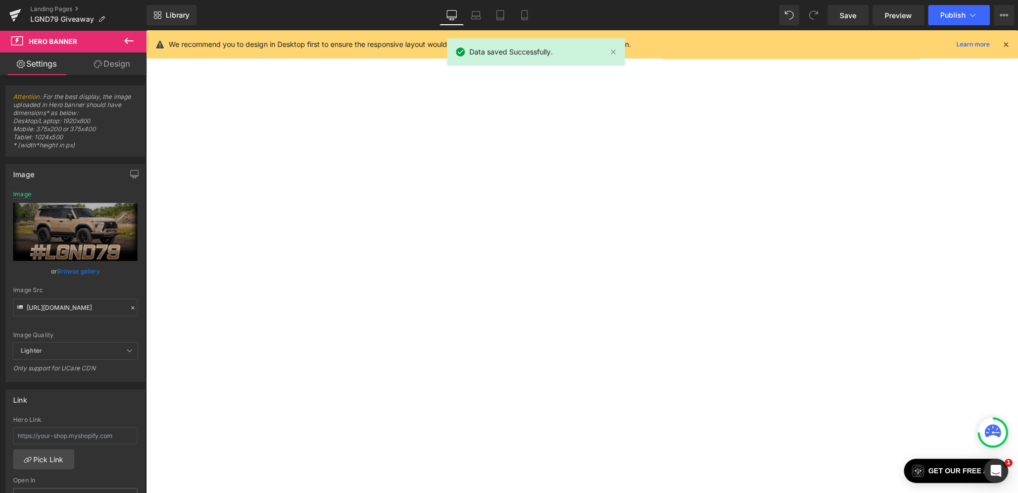
scroll to position [38, 0]
click at [530, 20] on link "Mobile" at bounding box center [524, 15] width 24 height 20
type input "[URL][DOMAIN_NAME][PHONE_NUMBER]"
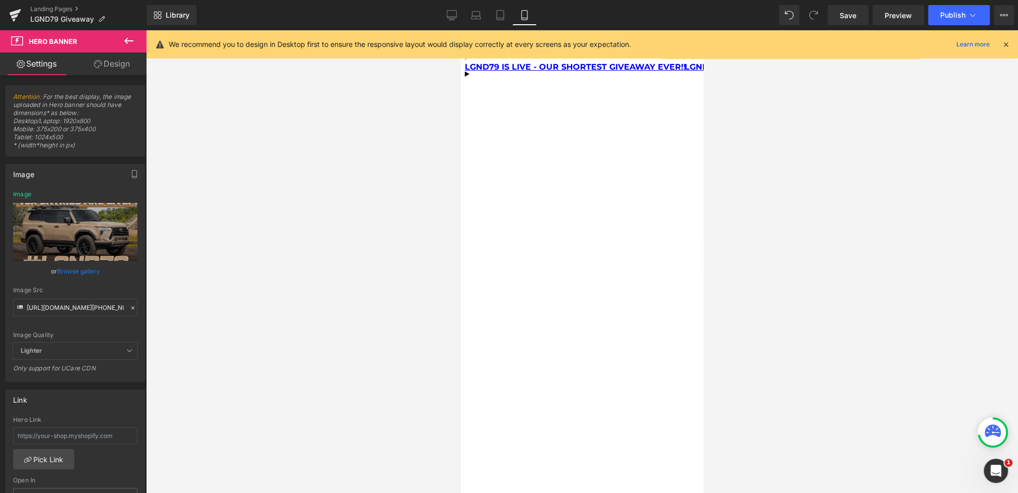
scroll to position [0, 0]
click at [959, 13] on span "Publish" at bounding box center [952, 15] width 25 height 8
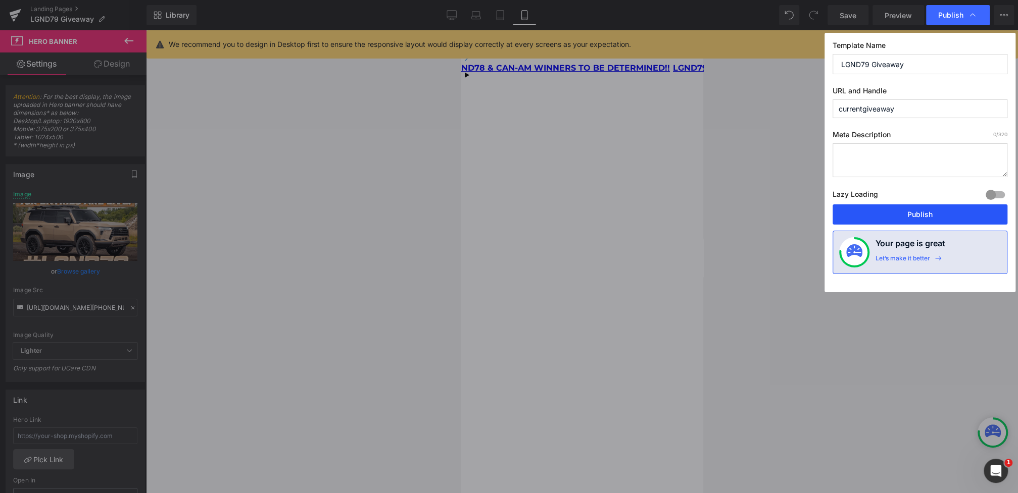
click at [0, 0] on button "Publish" at bounding box center [0, 0] width 0 height 0
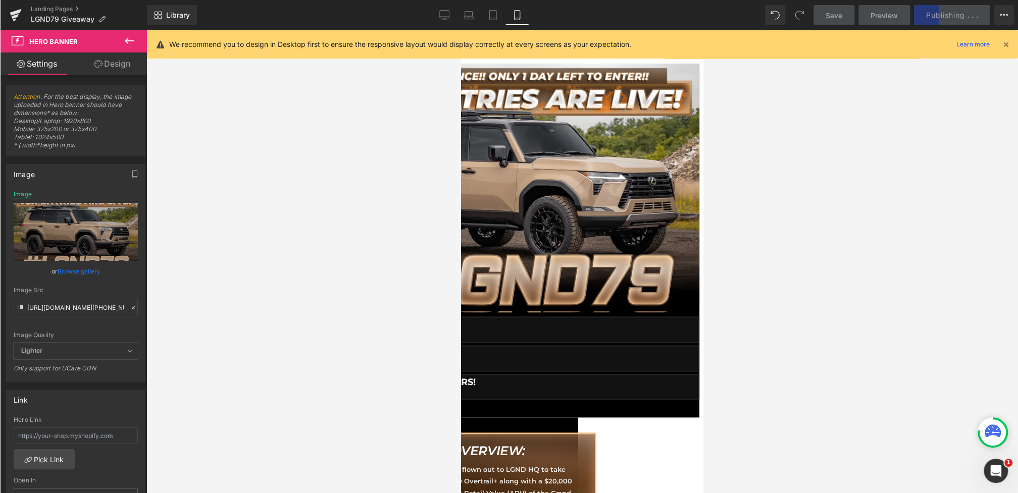
scroll to position [848, 0]
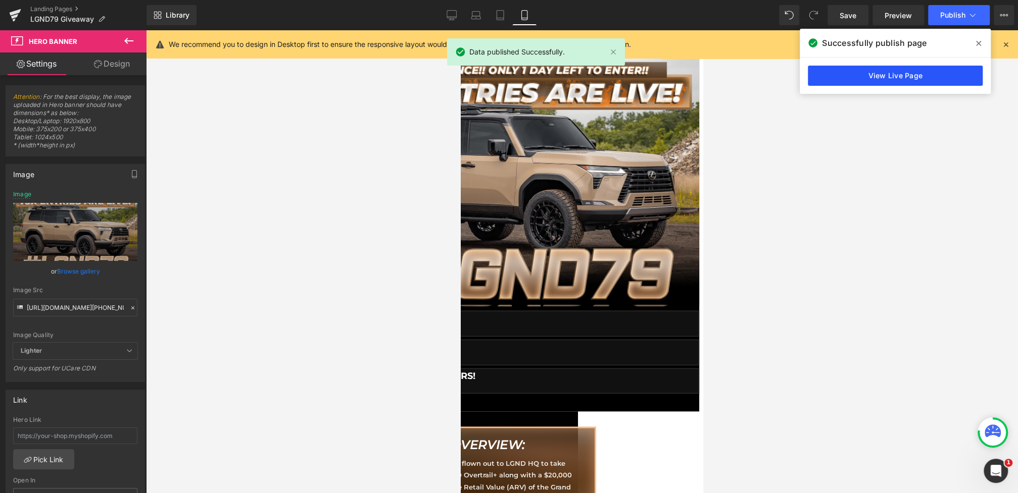
click at [834, 74] on link "View Live Page" at bounding box center [895, 76] width 175 height 20
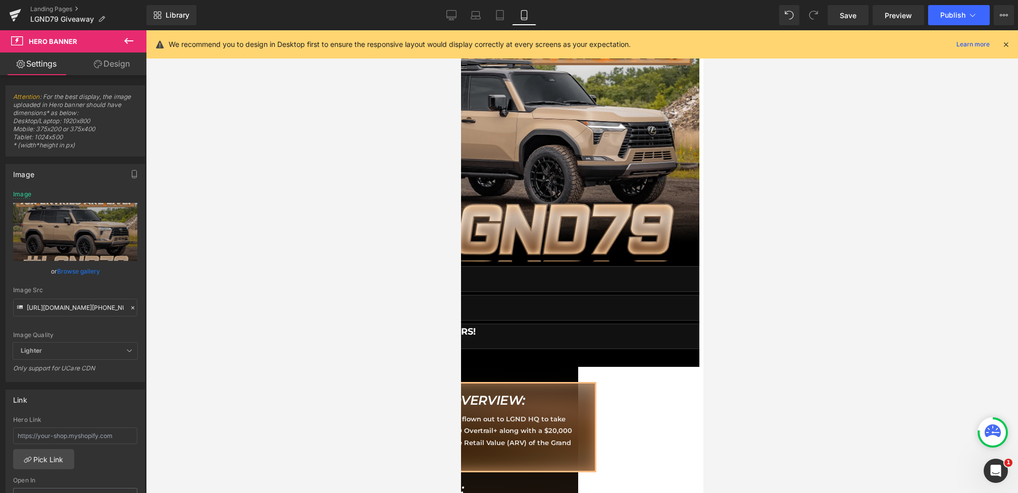
scroll to position [866, 0]
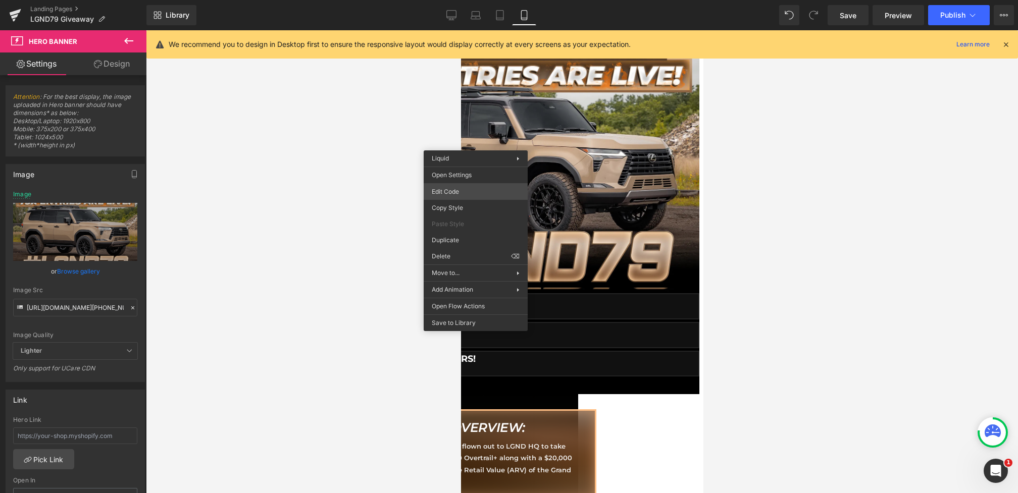
click at [465, 0] on div "Hero Banner You are previewing how the will restyle your page. You can not edit…" at bounding box center [509, 0] width 1018 height 0
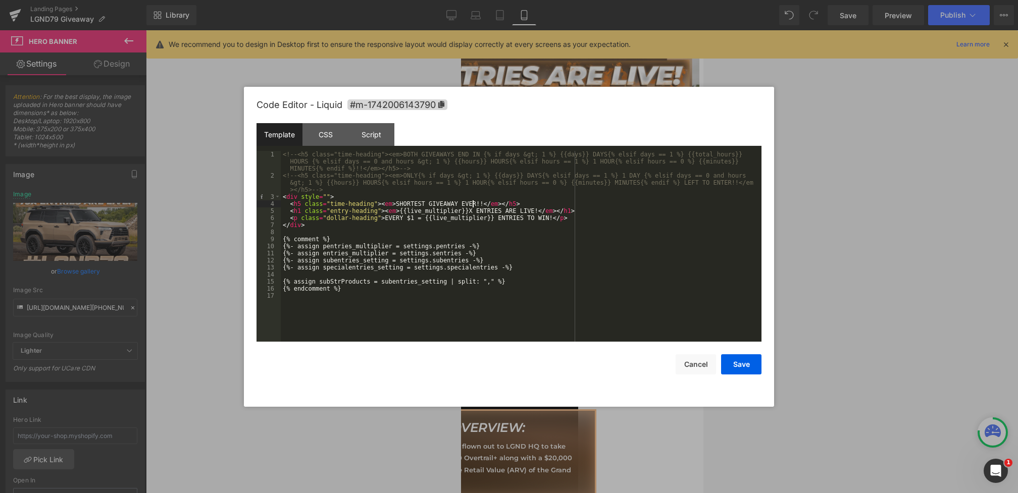
click at [0, 0] on div "<!-- <h5 class="time-heading"><em>BOTH GIVEAWAYS END IN {% if days &gt; 1 %} {{…" at bounding box center [0, 0] width 0 height 0
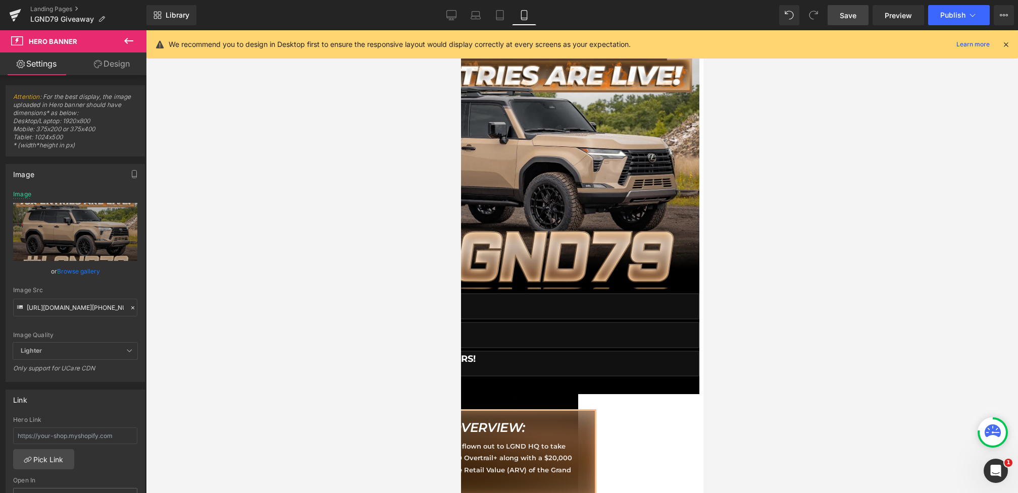
click at [843, 11] on span "Save" at bounding box center [848, 15] width 17 height 11
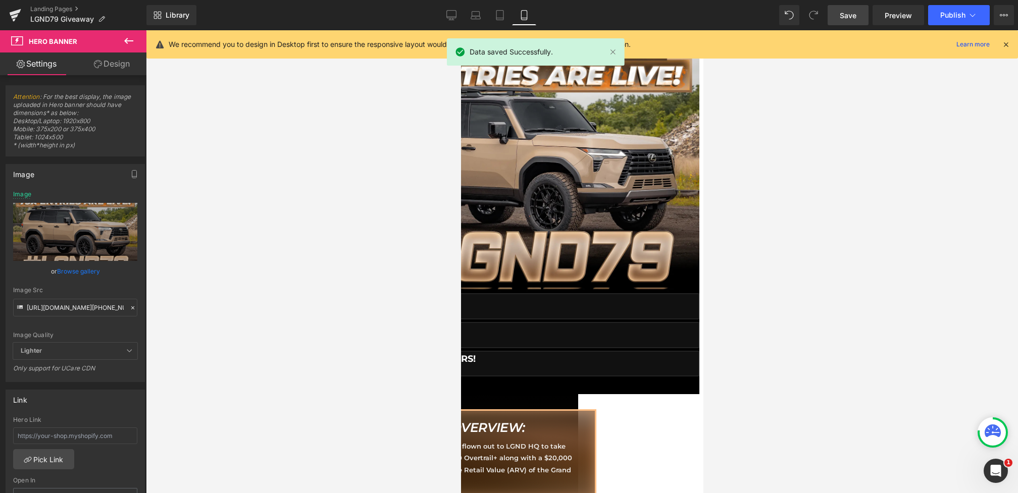
scroll to position [0, 0]
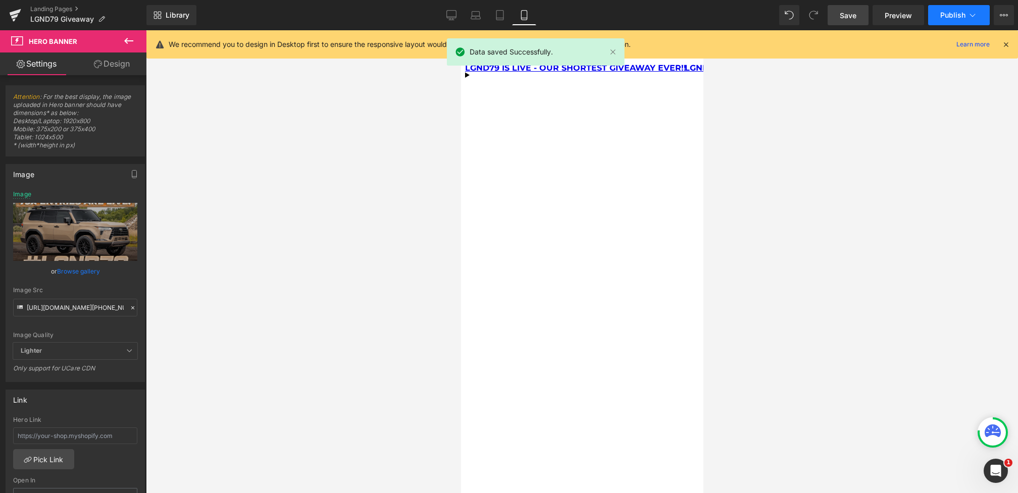
click at [957, 16] on span "Publish" at bounding box center [952, 15] width 25 height 8
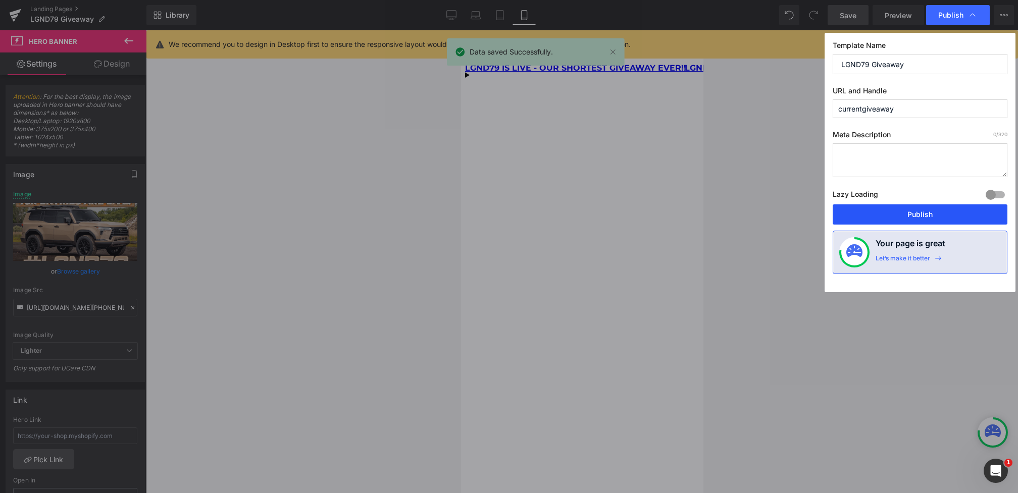
click at [0, 0] on button "Publish" at bounding box center [0, 0] width 0 height 0
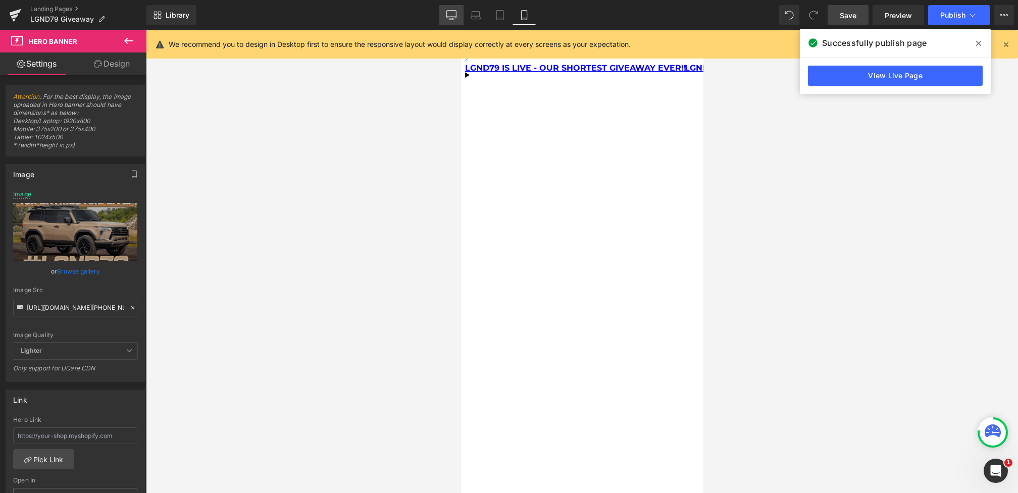
click at [450, 20] on link "Desktop" at bounding box center [451, 15] width 24 height 20
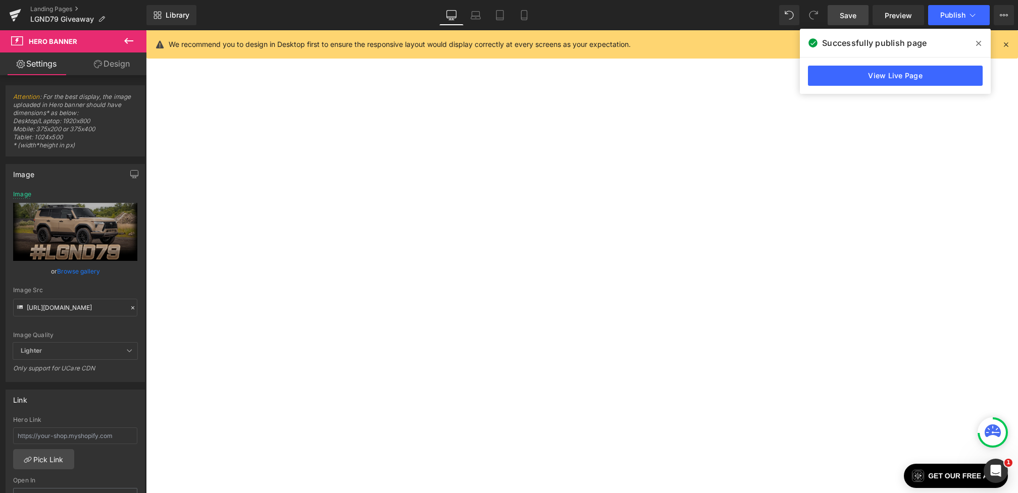
scroll to position [38, 0]
click at [524, 16] on icon at bounding box center [524, 15] width 10 height 10
type input "[URL][DOMAIN_NAME][PHONE_NUMBER]"
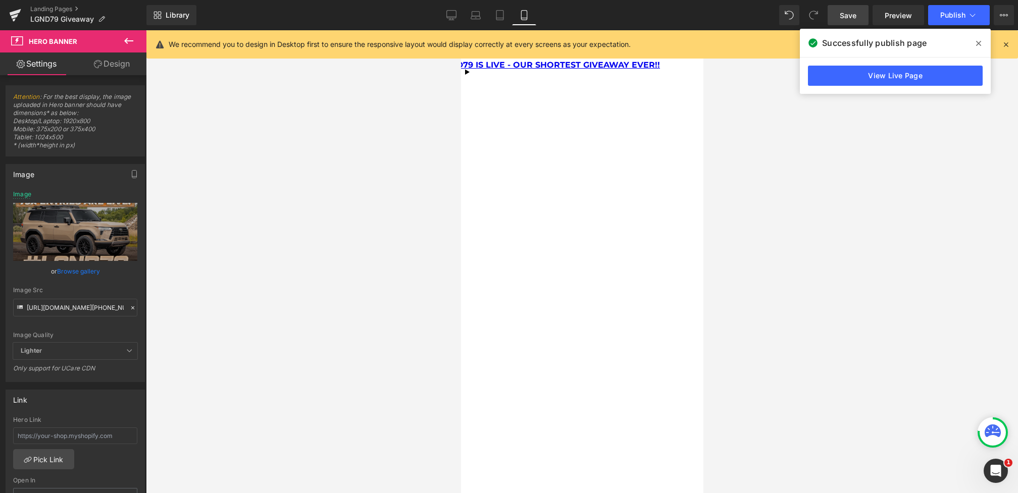
scroll to position [2, 0]
click at [593, 159] on div at bounding box center [582, 260] width 242 height 463
click at [129, 306] on icon at bounding box center [132, 308] width 7 height 7
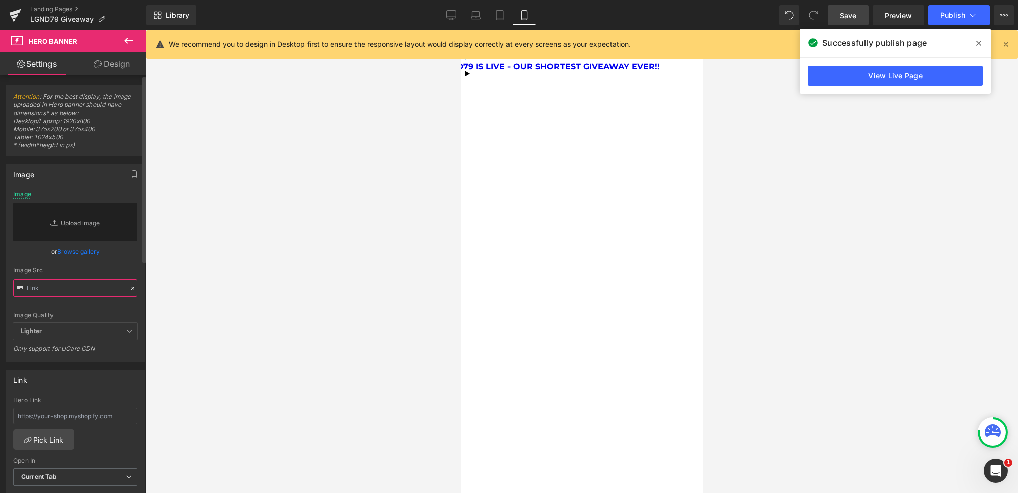
click at [95, 279] on input "text" at bounding box center [75, 288] width 124 height 18
paste input "[URL][DOMAIN_NAME]"
type input "[URL][DOMAIN_NAME]"
click at [130, 287] on icon at bounding box center [132, 288] width 7 height 7
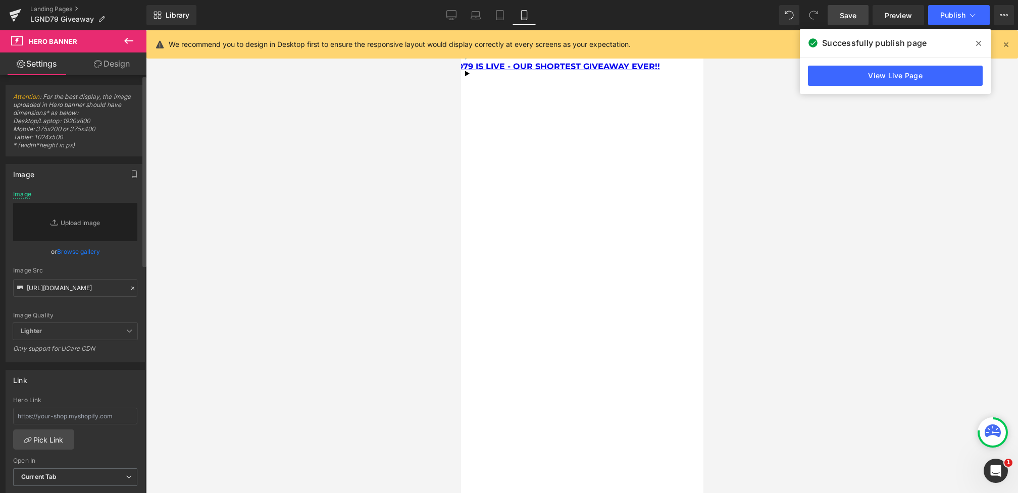
scroll to position [0, 0]
type input "[URL][DOMAIN_NAME]"
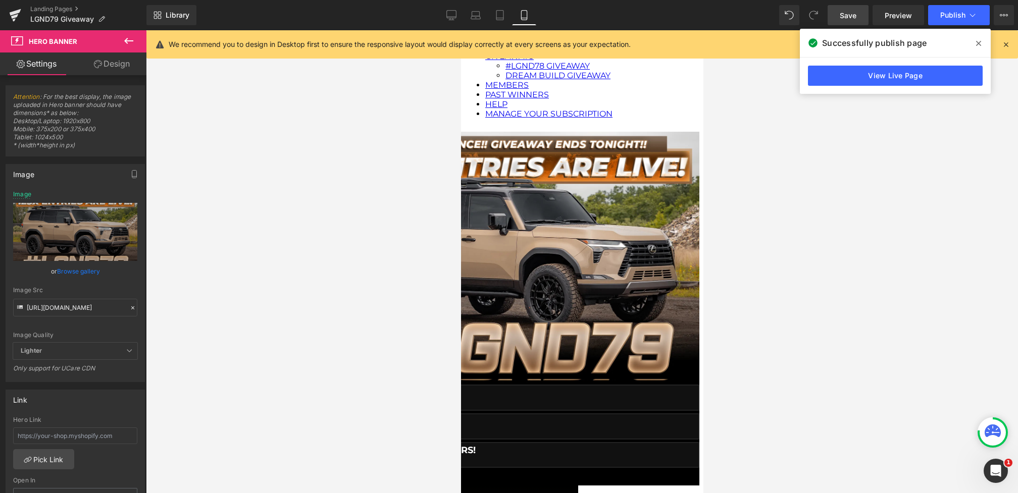
scroll to position [846, 0]
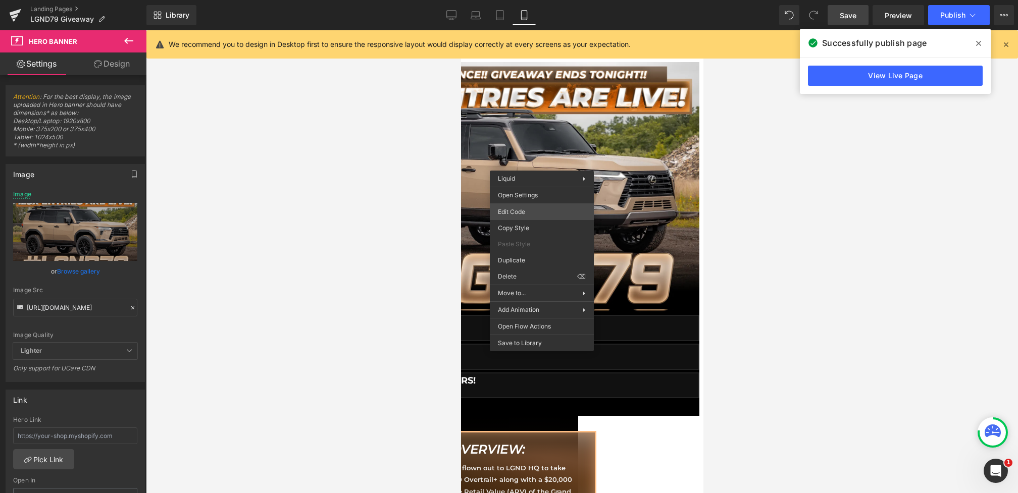
click at [521, 0] on div "Hero Banner You are previewing how the will restyle your page. You can not edit…" at bounding box center [509, 0] width 1018 height 0
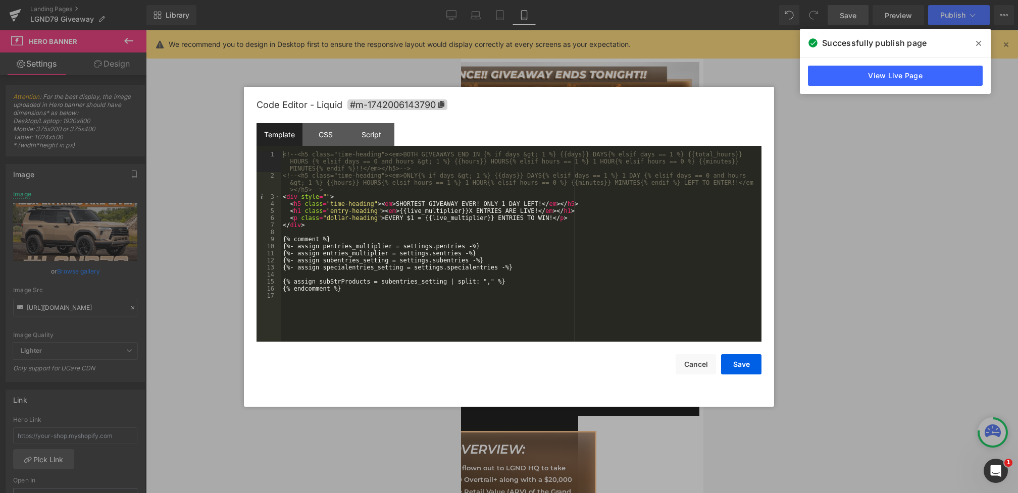
click at [0, 0] on button "Save" at bounding box center [0, 0] width 0 height 0
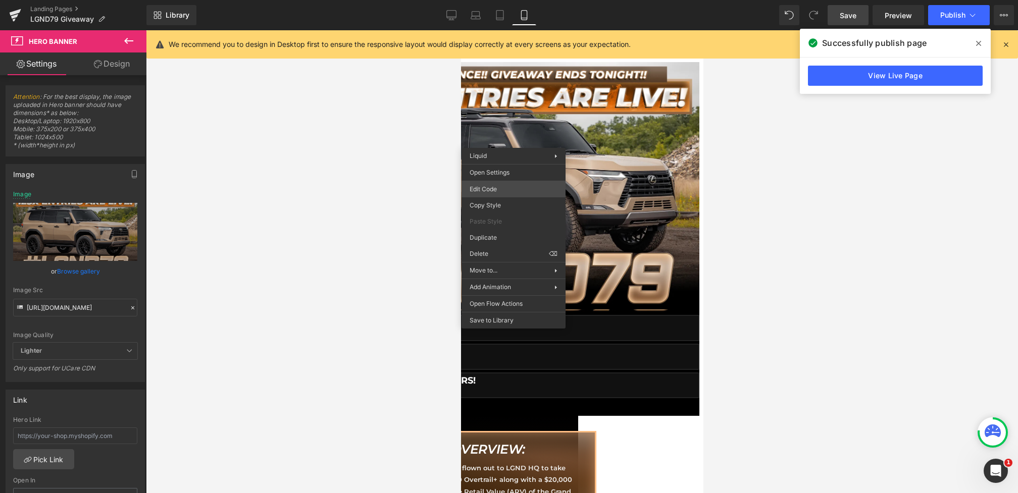
click at [490, 0] on div "Hero Banner You are previewing how the will restyle your page. You can not edit…" at bounding box center [509, 0] width 1018 height 0
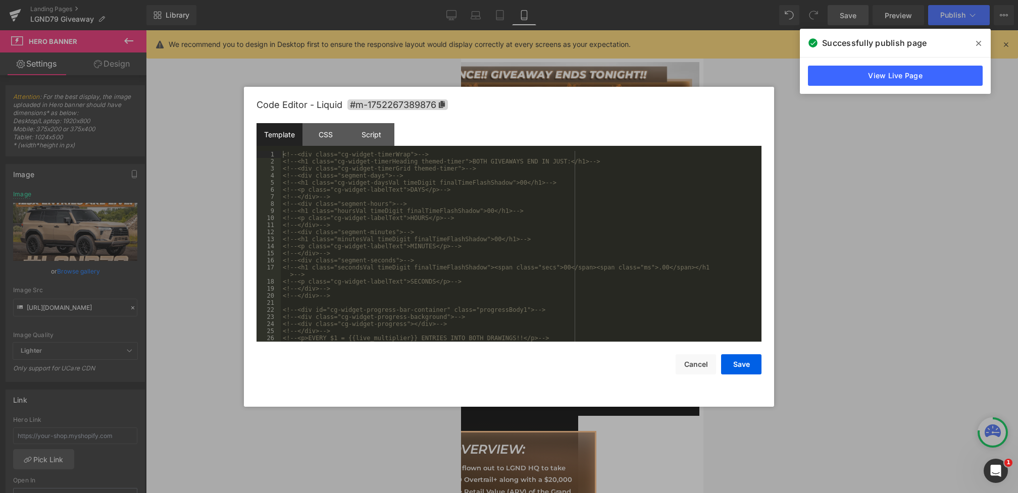
scroll to position [42, 0]
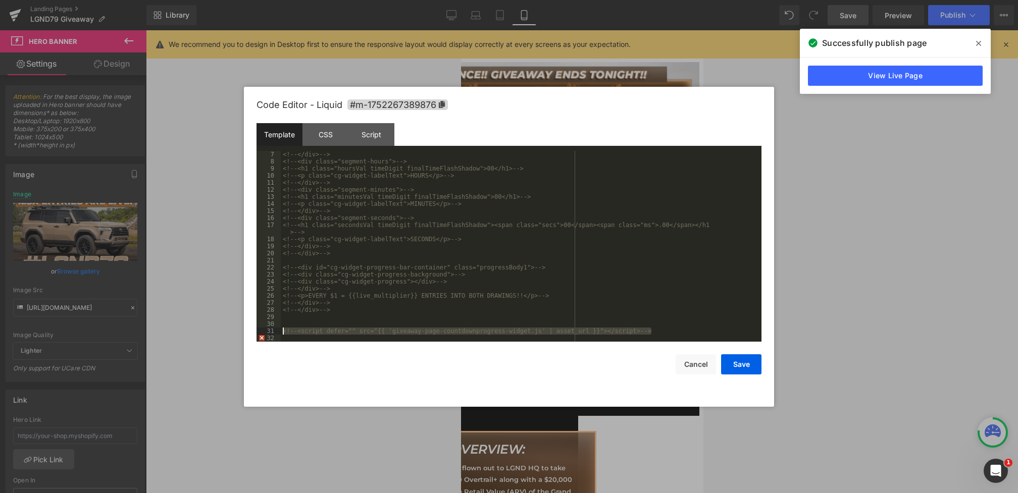
drag, startPoint x: 557, startPoint y: 333, endPoint x: 222, endPoint y: 332, distance: 334.9
click at [222, 332] on body "Hero Banner You are previewing how the will restyle your page. You can not edit…" at bounding box center [509, 246] width 1018 height 493
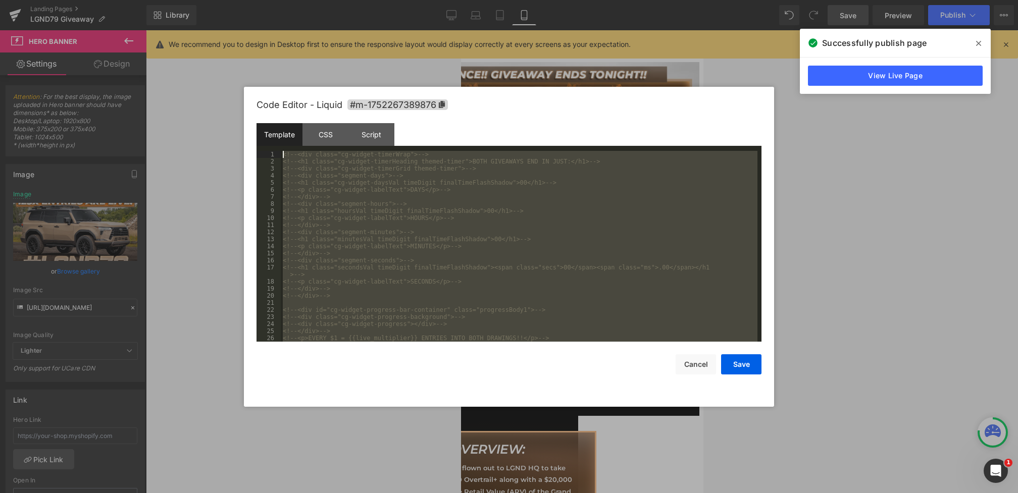
scroll to position [0, 0]
drag, startPoint x: 363, startPoint y: 308, endPoint x: 238, endPoint y: -32, distance: 361.9
click at [238, 0] on html "Hero Banner You are previewing how the will restyle your page. You can not edit…" at bounding box center [509, 246] width 1018 height 493
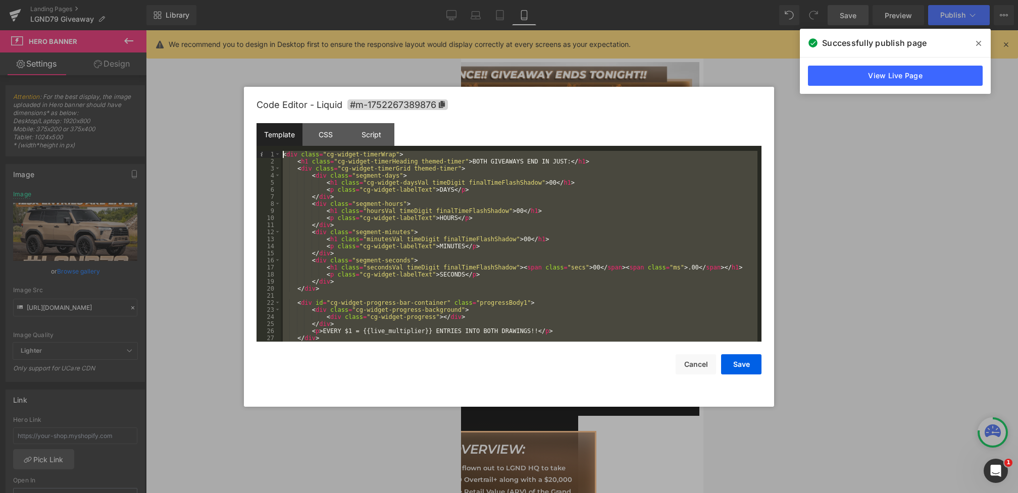
click at [502, 158] on div "< div class = "cg-widget-timerWrap" > < h1 class = "cg-widget-timerHeading them…" at bounding box center [519, 253] width 477 height 205
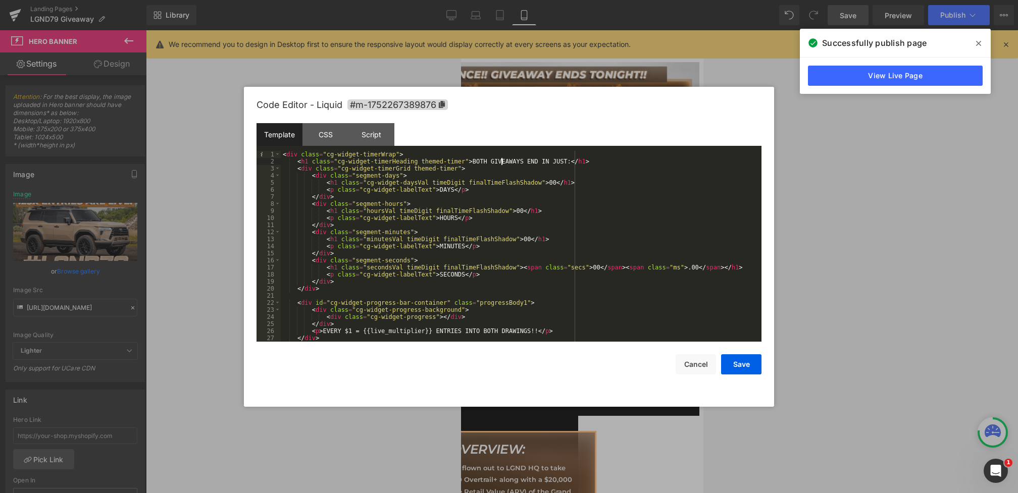
drag, startPoint x: 491, startPoint y: 160, endPoint x: 484, endPoint y: 160, distance: 7.1
click at [484, 160] on div "< div class = "cg-widget-timerWrap" > < h1 class = "cg-widget-timerHeading them…" at bounding box center [519, 253] width 477 height 205
click at [504, 162] on div "< div class = "cg-widget-timerWrap" > < h1 class = "cg-widget-timerHeading them…" at bounding box center [519, 253] width 477 height 205
click at [516, 160] on div "< div class = "cg-widget-timerWrap" > < h1 class = "cg-widget-timerHeading them…" at bounding box center [519, 253] width 477 height 205
click at [473, 162] on div "< div class = "cg-widget-timerWrap" > < h1 class = "cg-widget-timerHeading them…" at bounding box center [519, 253] width 477 height 205
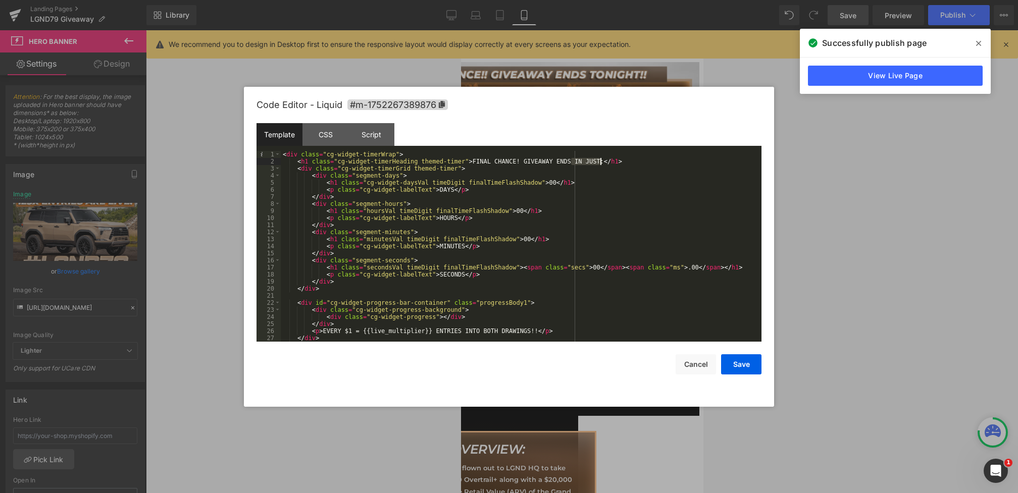
drag, startPoint x: 572, startPoint y: 163, endPoint x: 598, endPoint y: 163, distance: 26.8
click at [598, 163] on div "< div class = "cg-widget-timerWrap" > < h1 class = "cg-widget-timerHeading them…" at bounding box center [519, 253] width 477 height 205
click at [746, 371] on button "Save" at bounding box center [741, 365] width 40 height 20
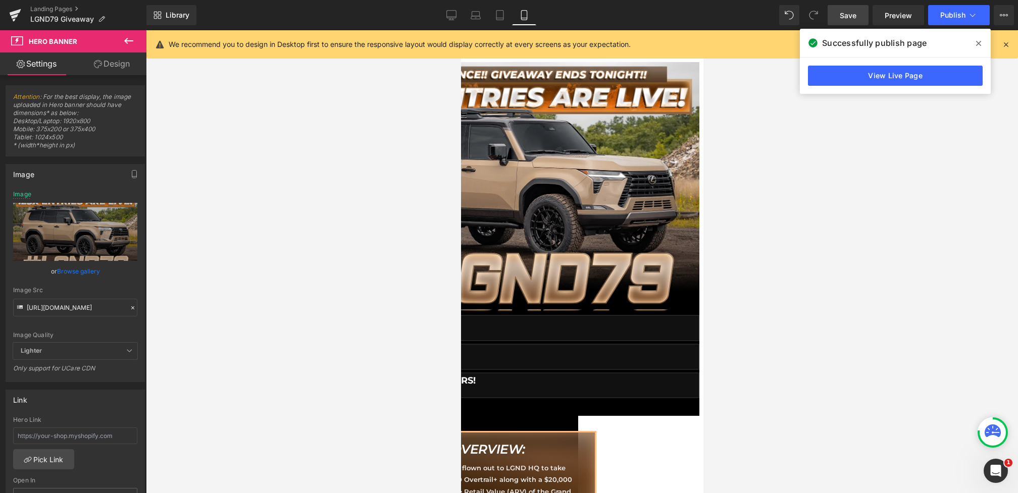
click at [842, 10] on span "Save" at bounding box center [848, 15] width 17 height 11
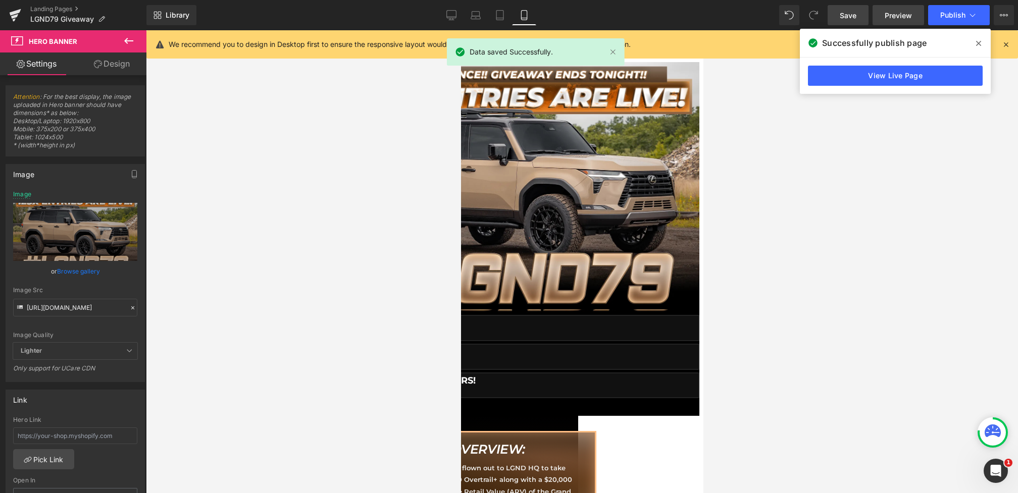
click at [889, 16] on span "Preview" at bounding box center [898, 15] width 27 height 11
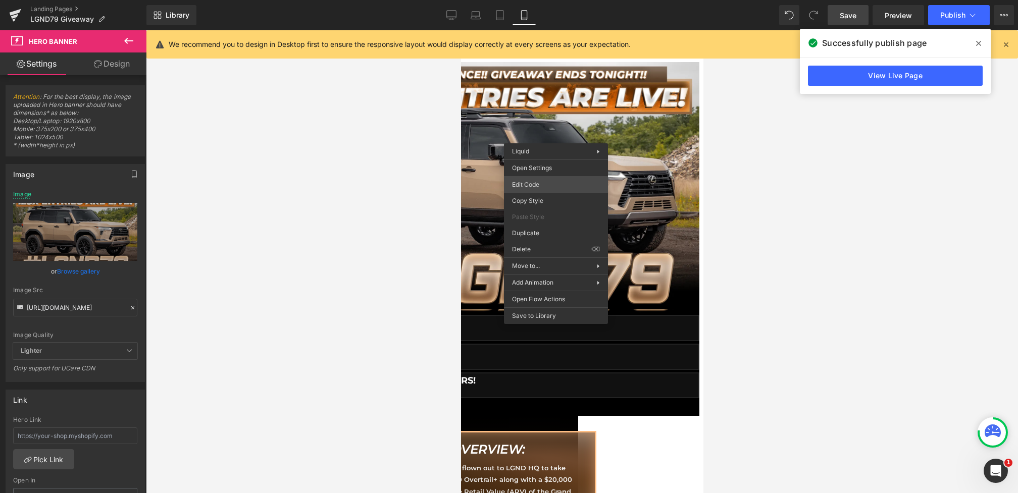
click at [529, 0] on div "Hero Banner You are previewing how the will restyle your page. You can not edit…" at bounding box center [509, 0] width 1018 height 0
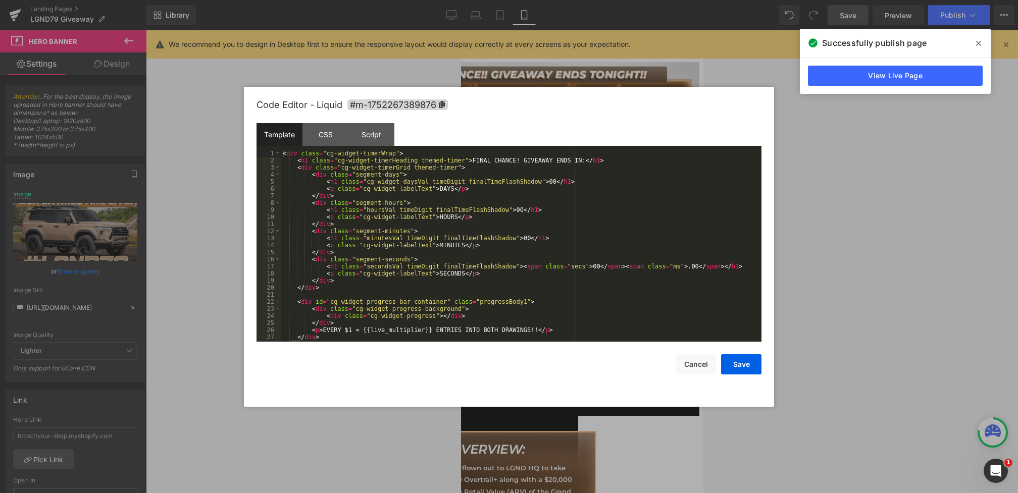
scroll to position [35, 0]
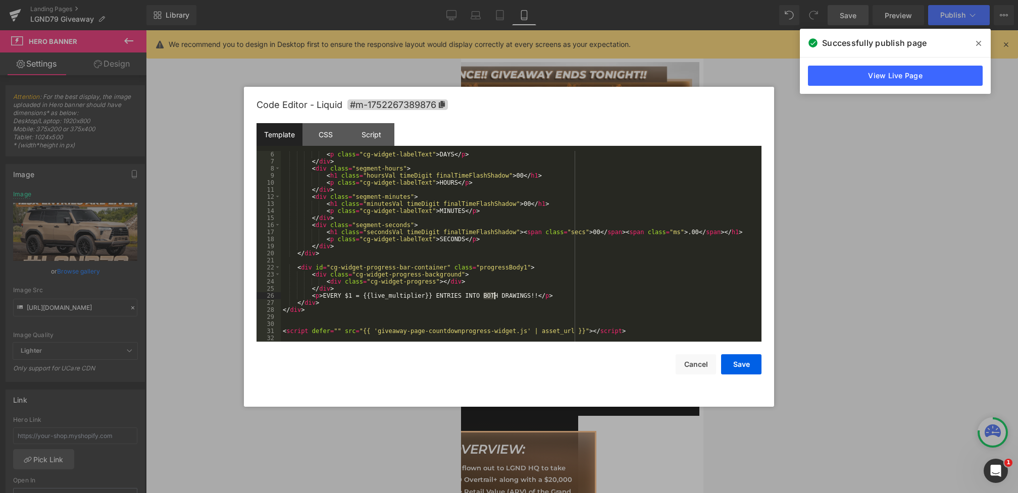
drag, startPoint x: 484, startPoint y: 294, endPoint x: 498, endPoint y: 295, distance: 13.6
click at [498, 294] on div "< p class = "cg-widget-labelText" > DAYS </ p > </ div > < div class = "segment…" at bounding box center [519, 253] width 477 height 205
drag, startPoint x: 518, startPoint y: 298, endPoint x: 493, endPoint y: 298, distance: 24.7
click at [493, 298] on div "< p class = "cg-widget-labelText" > DAYS </ p > </ div > < div class = "segment…" at bounding box center [519, 253] width 477 height 205
click at [750, 365] on button "Save" at bounding box center [741, 365] width 40 height 20
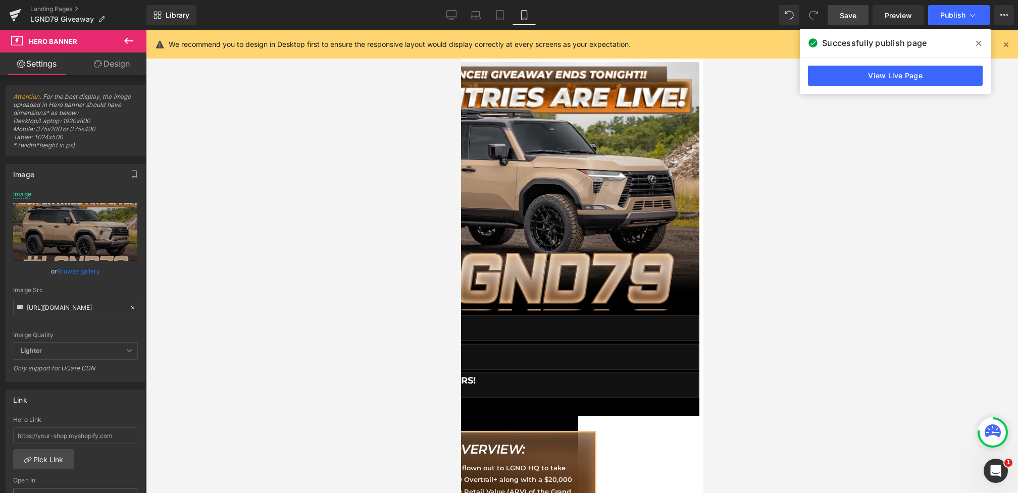
click at [838, 15] on link "Save" at bounding box center [848, 15] width 41 height 20
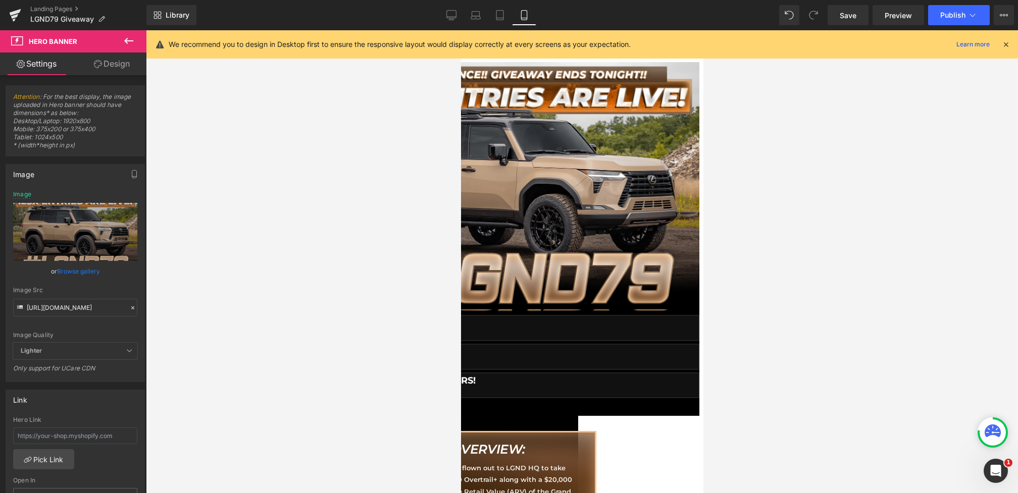
click at [1002, 41] on icon at bounding box center [1006, 44] width 9 height 9
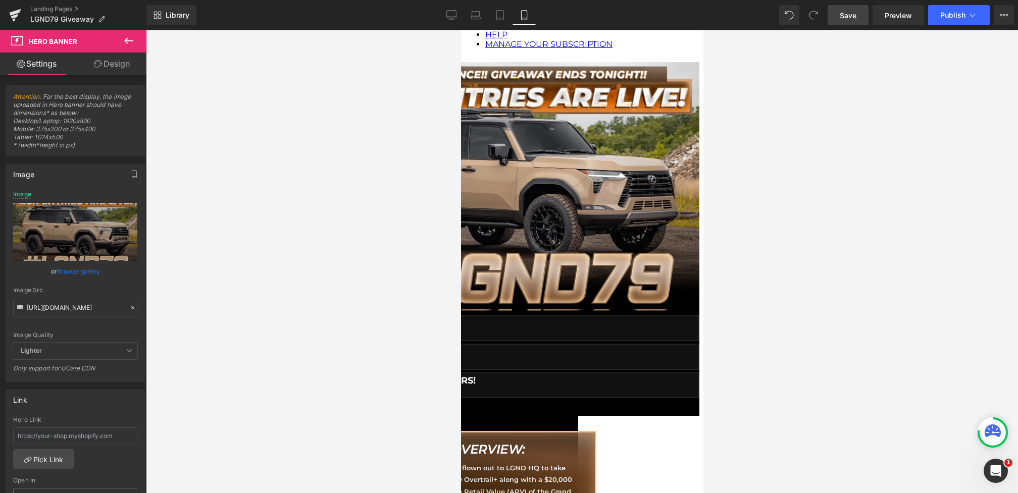
click at [836, 21] on link "Save" at bounding box center [848, 15] width 41 height 20
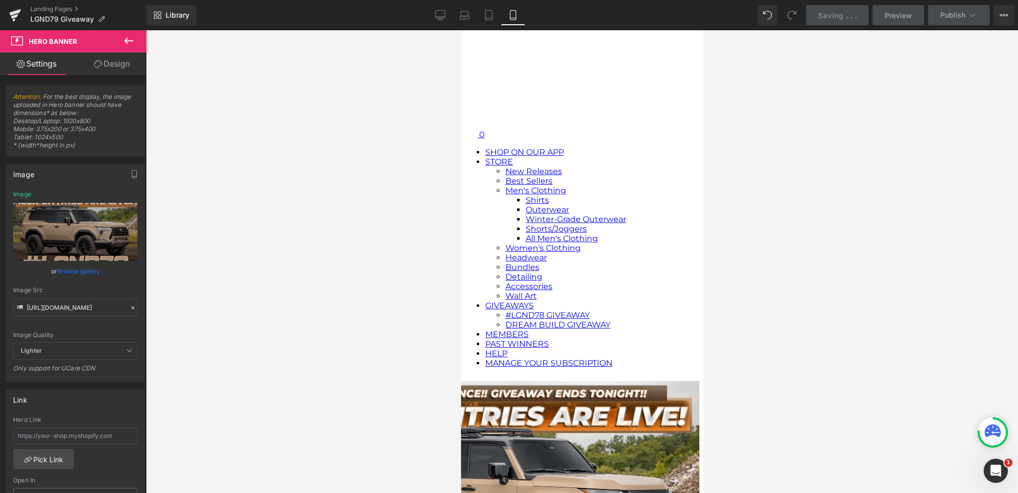
scroll to position [0, 0]
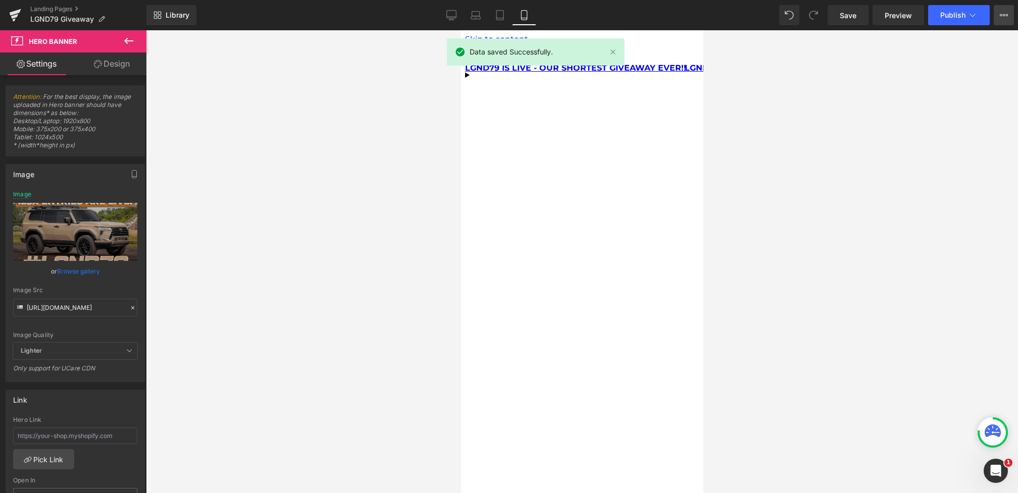
click at [998, 16] on button "View Live Page View with current Template Save Template to Library Schedule Pub…" at bounding box center [1004, 15] width 20 height 20
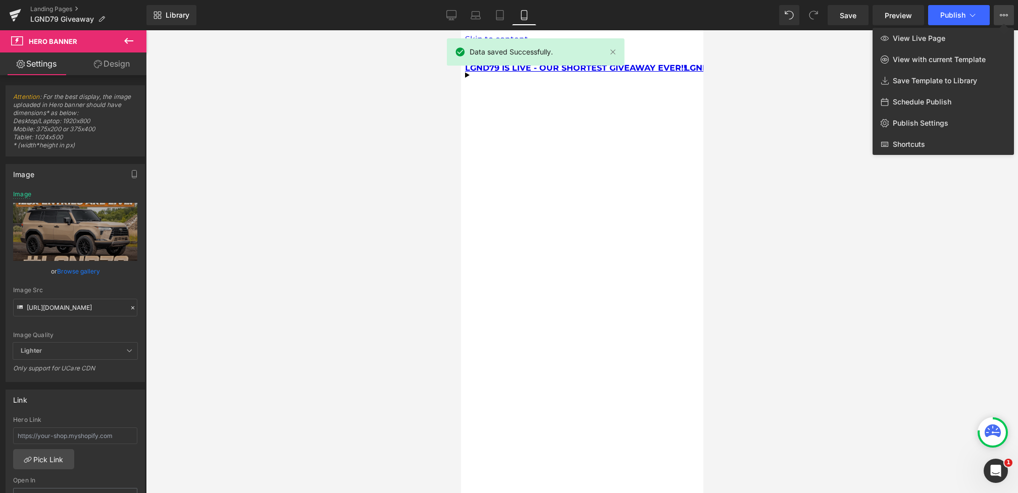
click at [916, 99] on span "Schedule Publish" at bounding box center [922, 101] width 59 height 9
select select
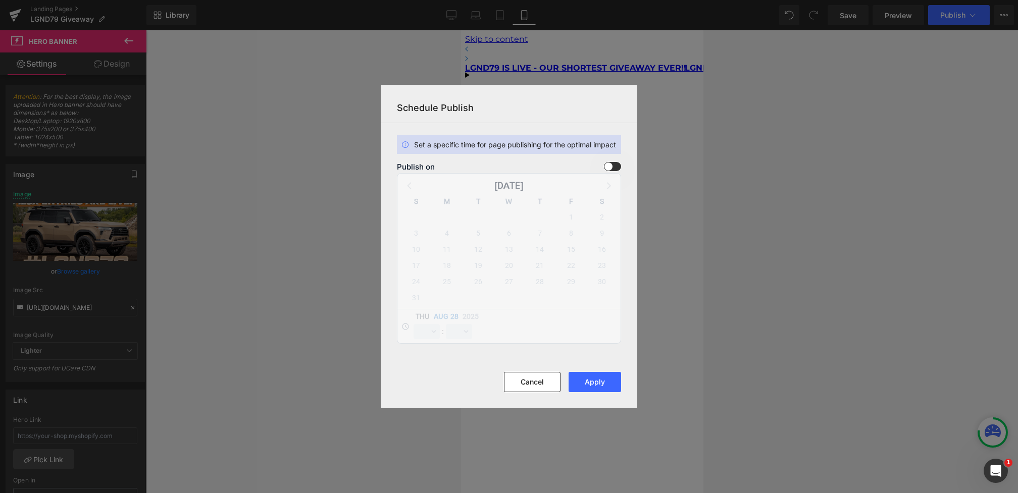
click at [610, 167] on span at bounding box center [612, 166] width 17 height 9
click at [0, 0] on input "checkbox" at bounding box center [0, 0] width 0 height 0
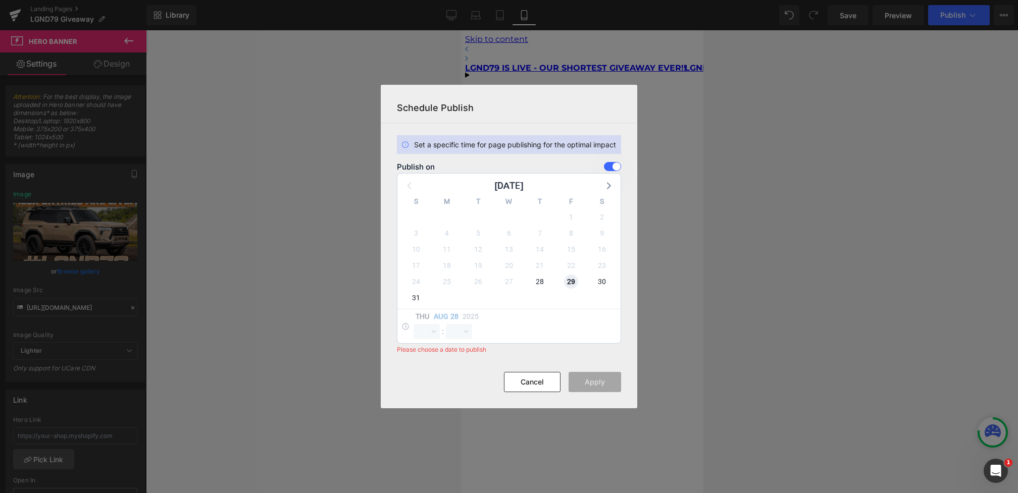
click at [570, 281] on span "29" at bounding box center [571, 282] width 14 height 14
select select "12"
select select "21"
click at [424, 332] on select "00 01 02 03 04 05 06 07 08 09 10 11 12 13 14 15 16 17 18 19 20 21 22 23" at bounding box center [427, 331] width 26 height 15
click at [414, 324] on select "00 01 02 03 04 05 06 07 08 09 10 11 12 13 14 15 16 17 18 19 20 21 22 23" at bounding box center [427, 331] width 26 height 15
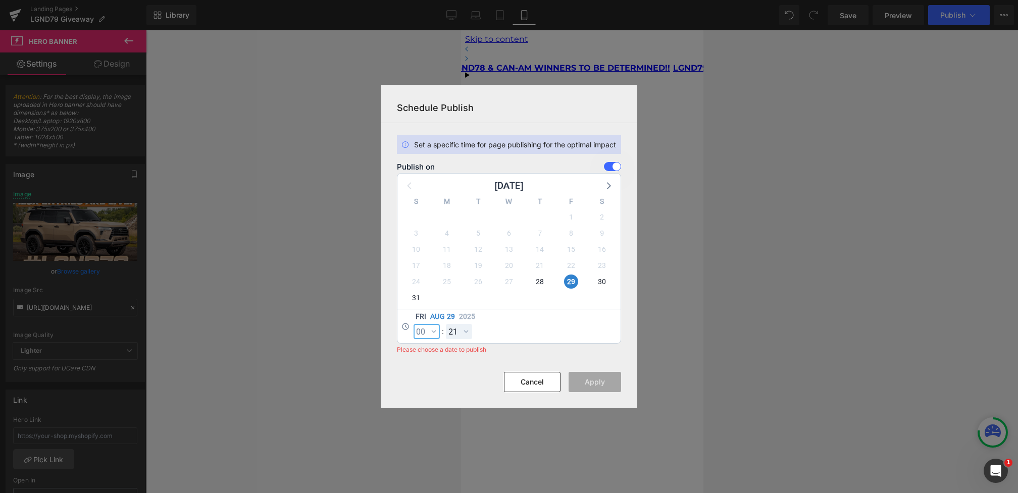
select select "0"
click at [460, 328] on select "00 01 02 03 04 05 06 07 08 09 10 11 12 13 14 15 16 17 18 19 20 21 22 23 24 25 2…" at bounding box center [459, 331] width 26 height 15
click at [446, 324] on select "00 01 02 03 04 05 06 07 08 09 10 11 12 13 14 15 16 17 18 19 20 21 22 23 24 25 2…" at bounding box center [459, 331] width 26 height 15
select select "0"
click at [586, 378] on button "Apply" at bounding box center [595, 382] width 53 height 20
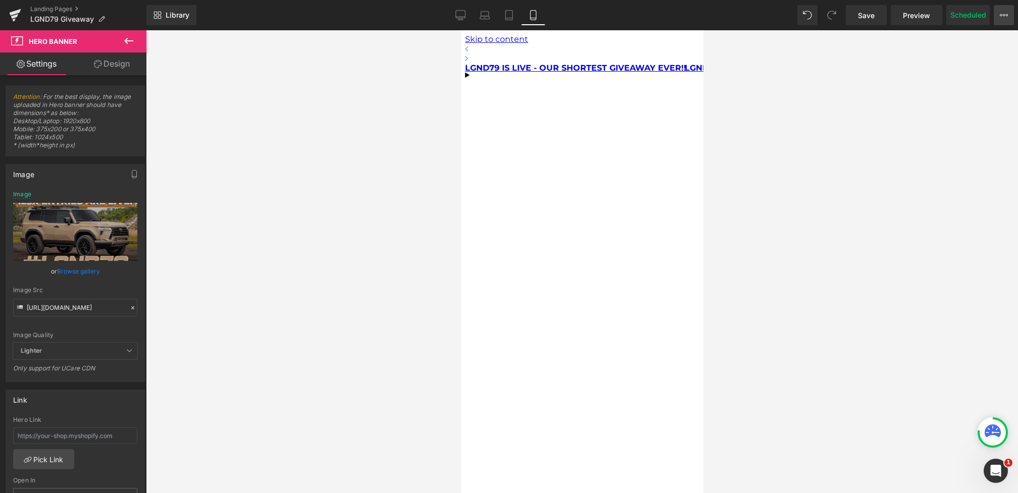
click at [1002, 11] on button "View Live Page View with current Template Save Template to Library Schedule Pub…" at bounding box center [1004, 15] width 20 height 20
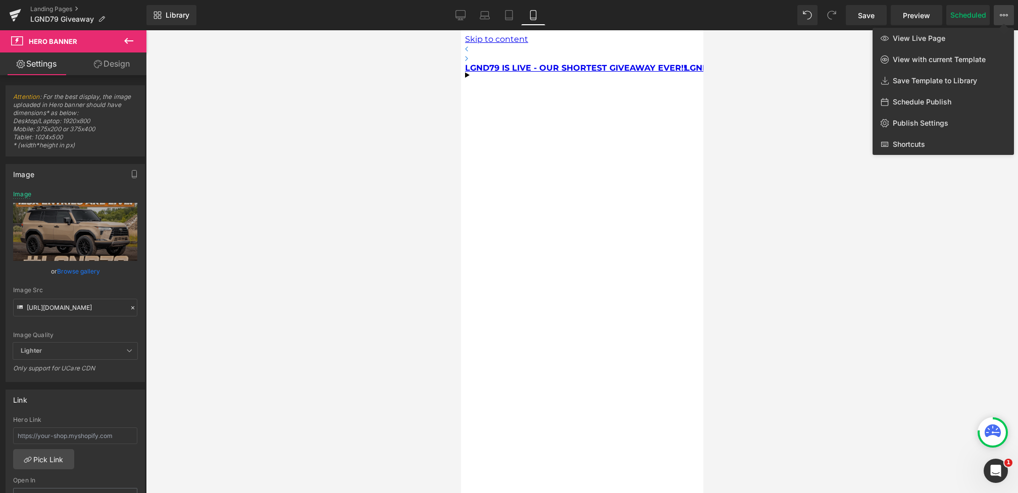
click at [928, 99] on span "Schedule Publish" at bounding box center [922, 101] width 59 height 9
select select
